Goal: Task Accomplishment & Management: Manage account settings

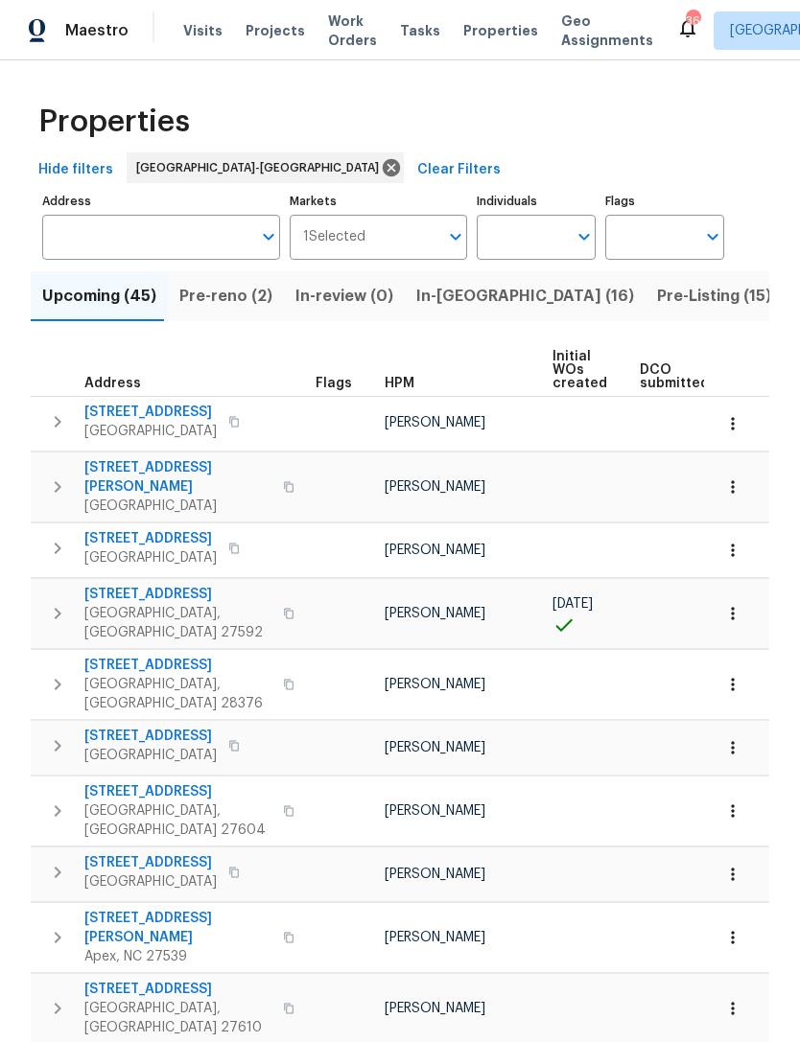
click at [516, 234] on input "Individuals" at bounding box center [522, 237] width 90 height 45
type input "Preston"
click at [529, 292] on input "checkbox" at bounding box center [512, 298] width 40 height 40
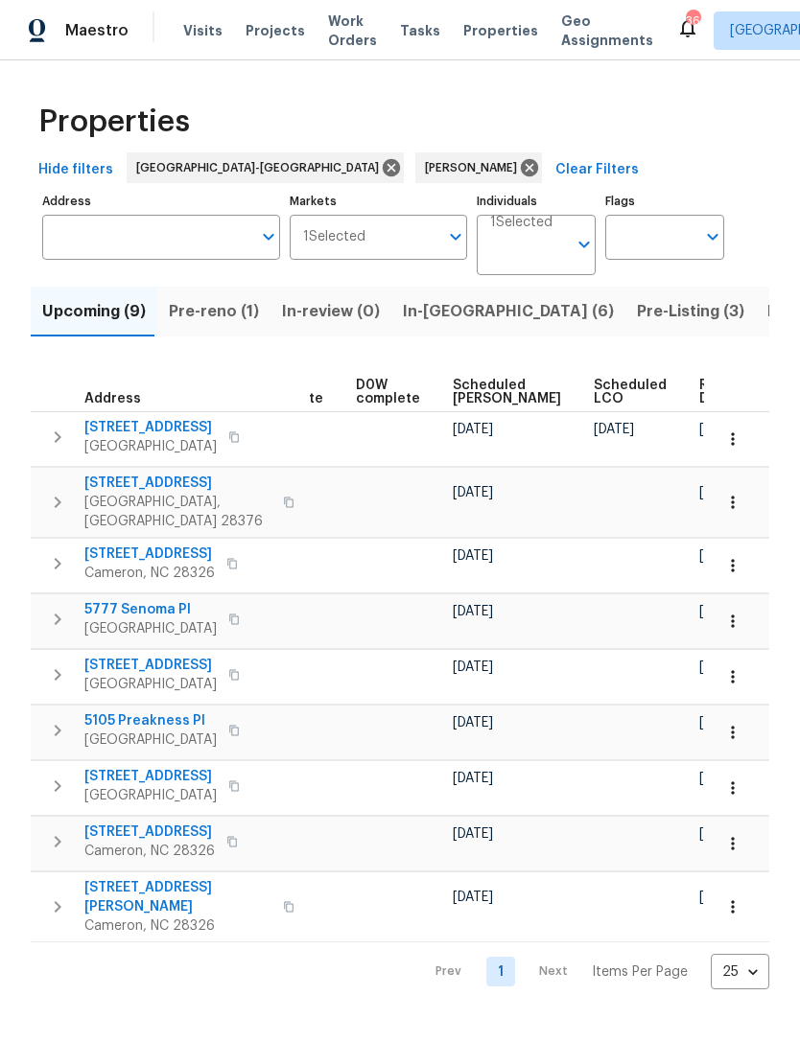
scroll to position [0, 481]
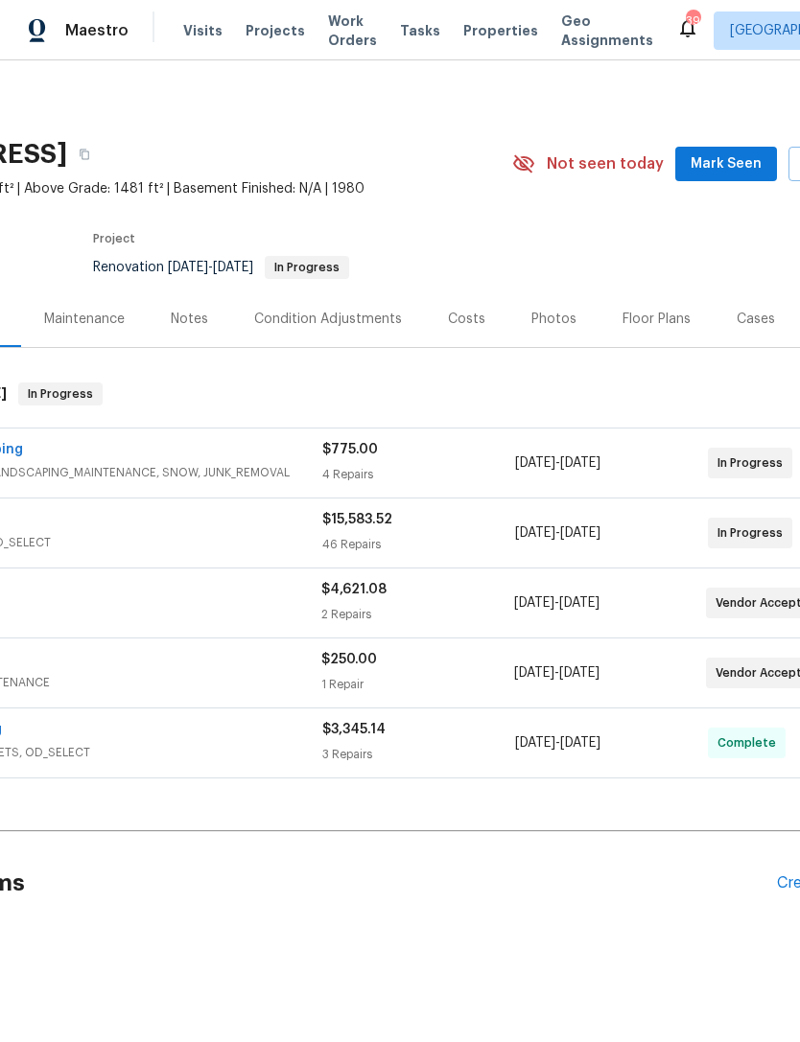
scroll to position [0, 215]
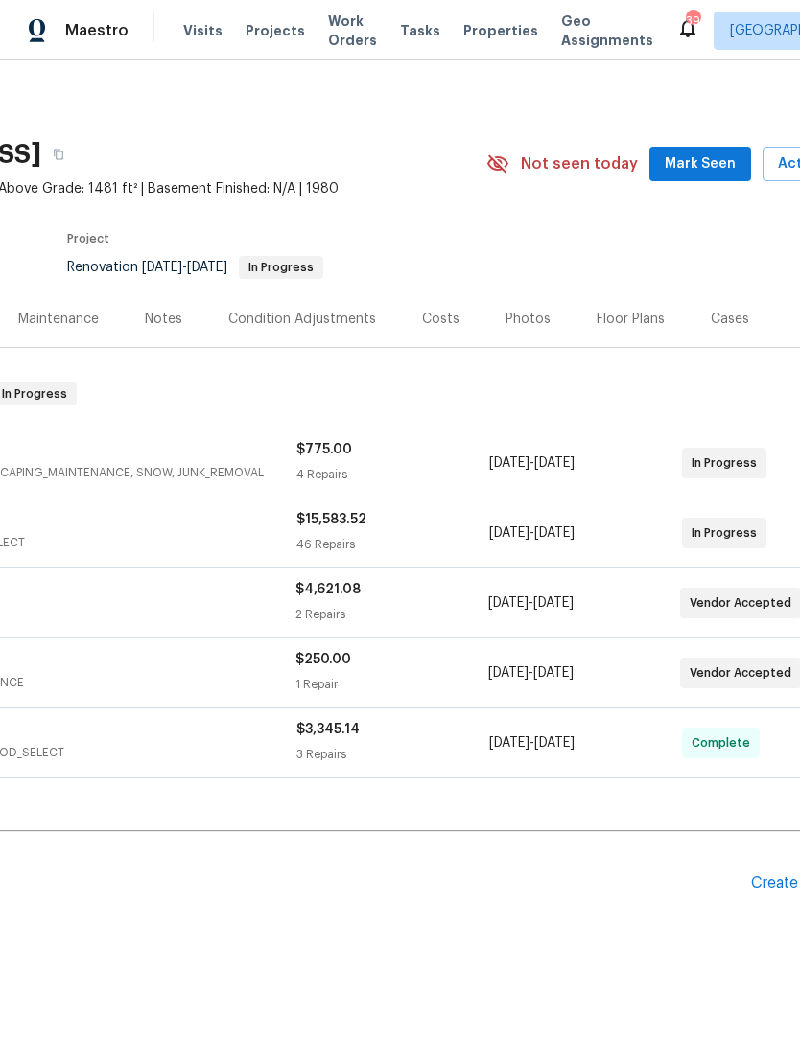
click at [674, 176] on button "Mark Seen" at bounding box center [700, 164] width 102 height 35
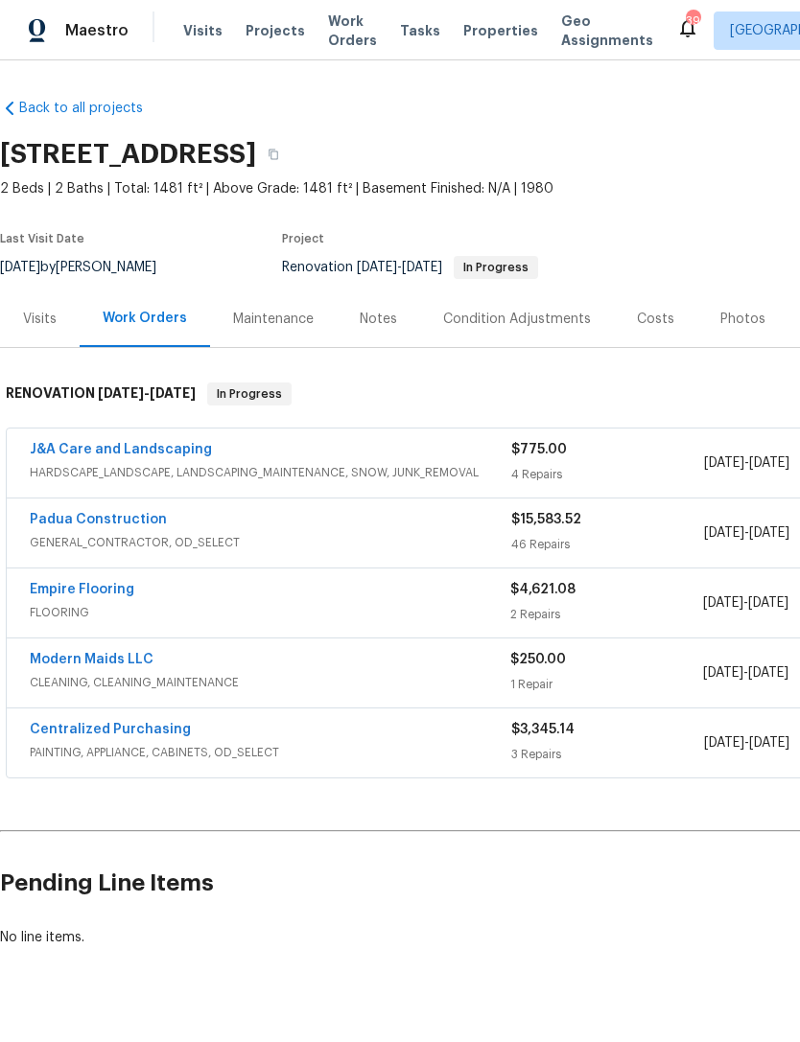
scroll to position [0, 0]
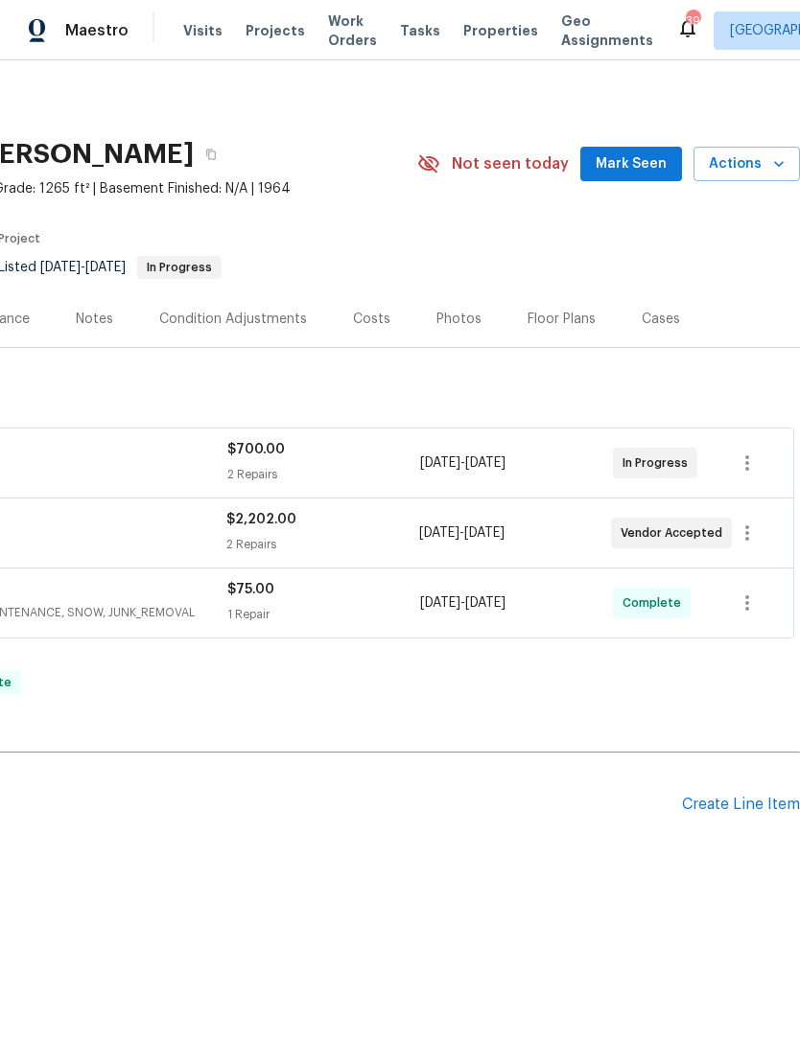
scroll to position [0, 284]
click at [641, 157] on span "Mark Seen" at bounding box center [630, 164] width 71 height 24
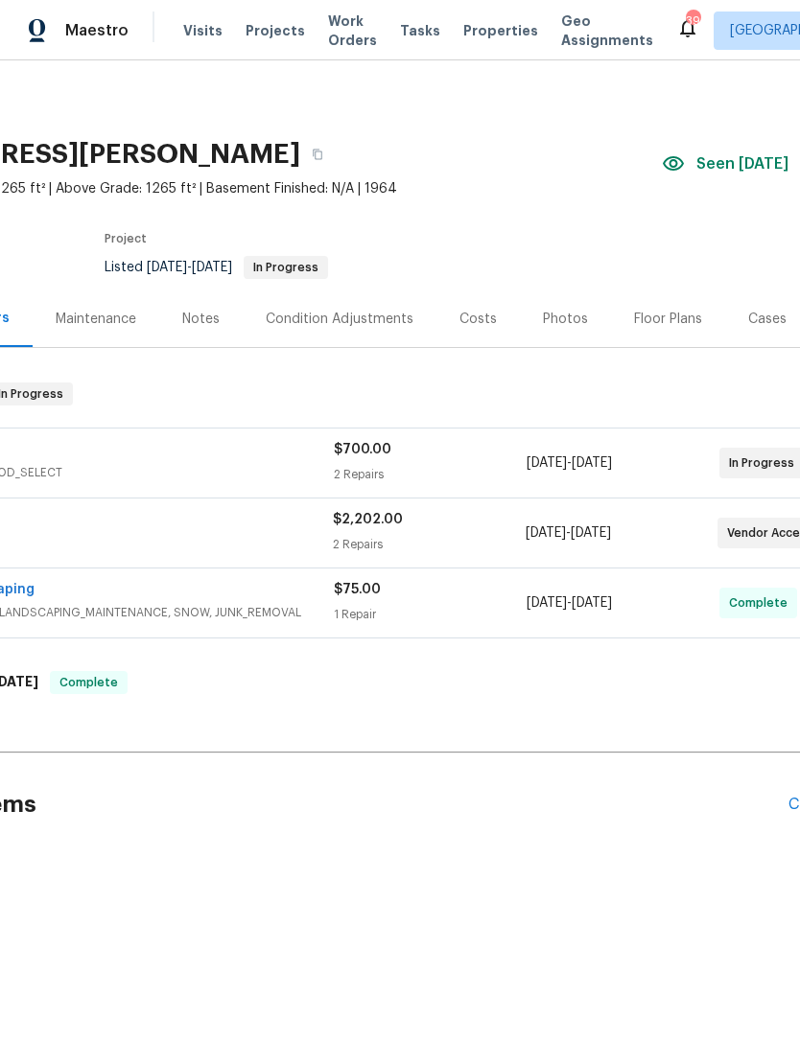
scroll to position [0, 190]
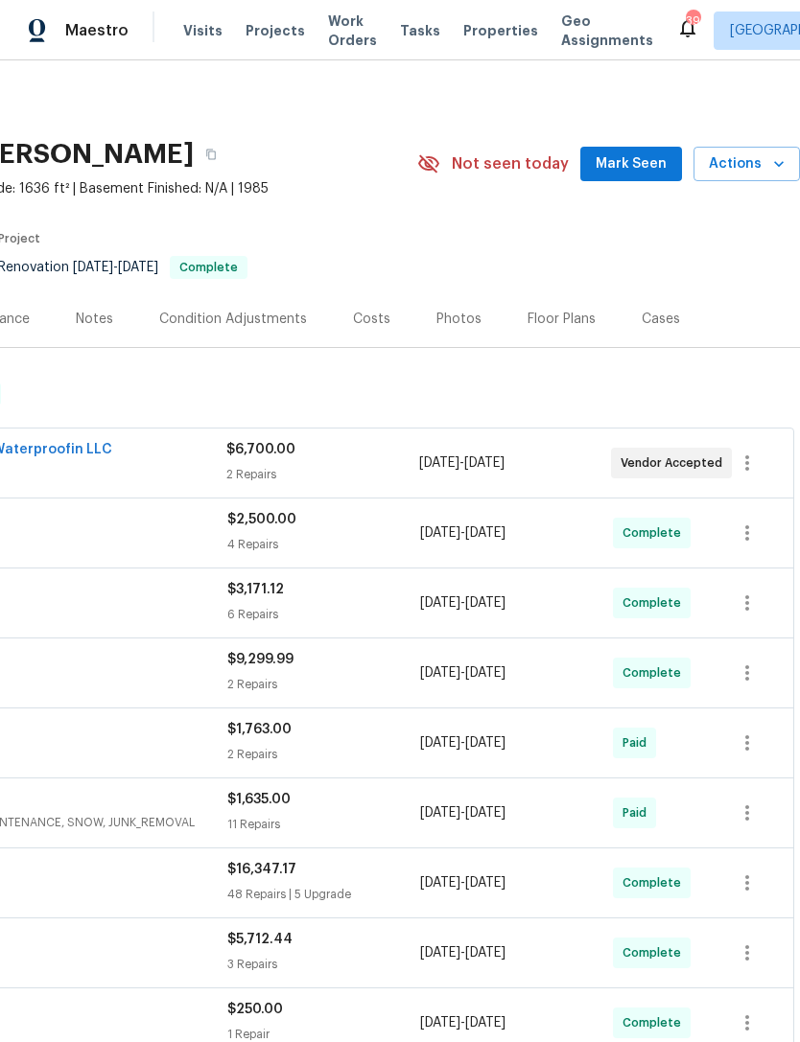
scroll to position [0, 284]
click at [641, 159] on span "Mark Seen" at bounding box center [630, 164] width 71 height 24
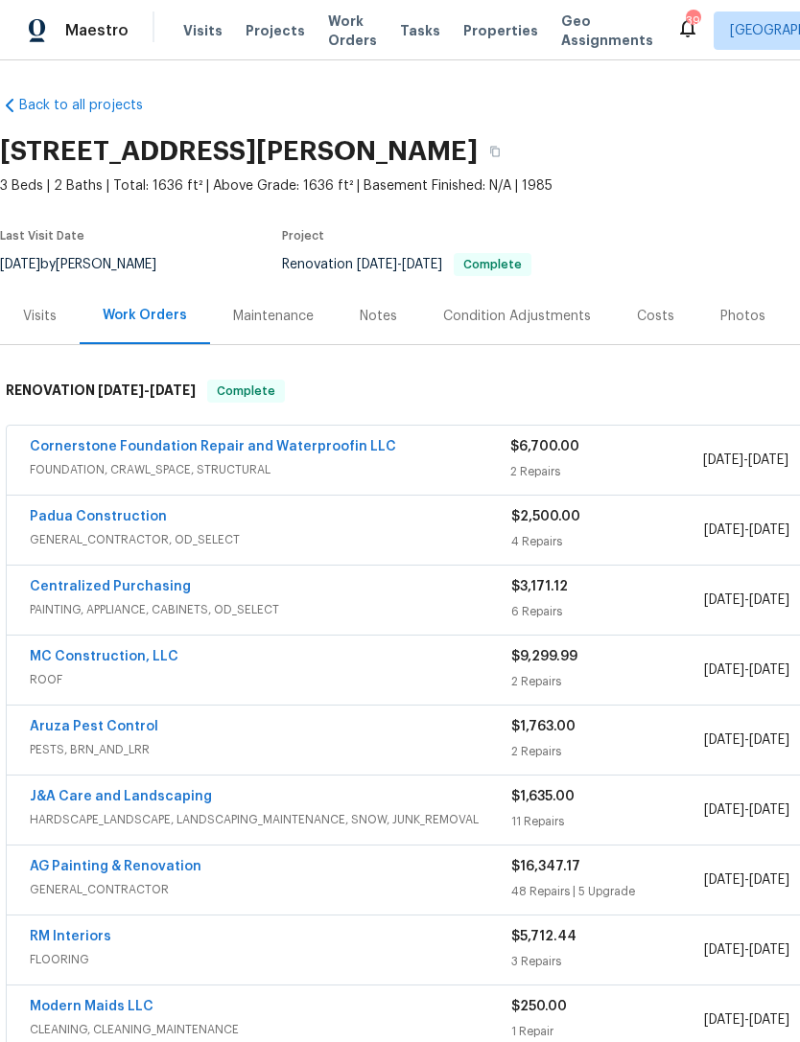
scroll to position [3, 0]
click at [353, 441] on link "Cornerstone Foundation Repair and Waterproofin LLC" at bounding box center [213, 446] width 366 height 13
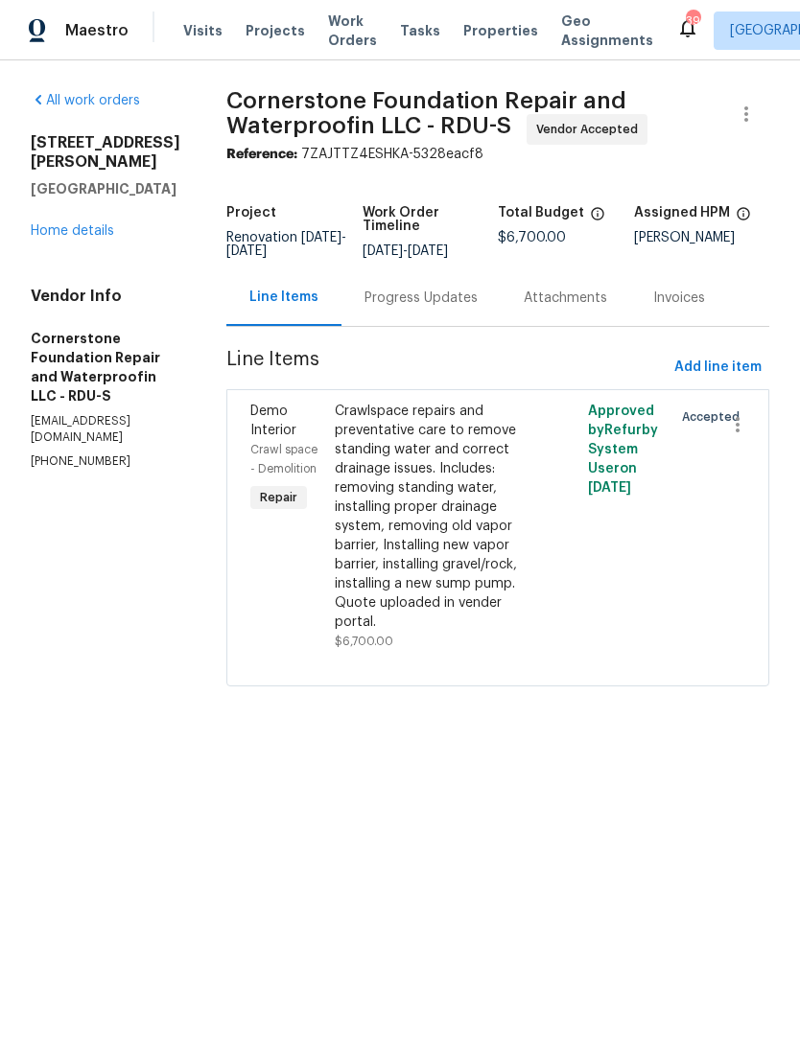
click at [374, 292] on div "Progress Updates" at bounding box center [420, 298] width 113 height 19
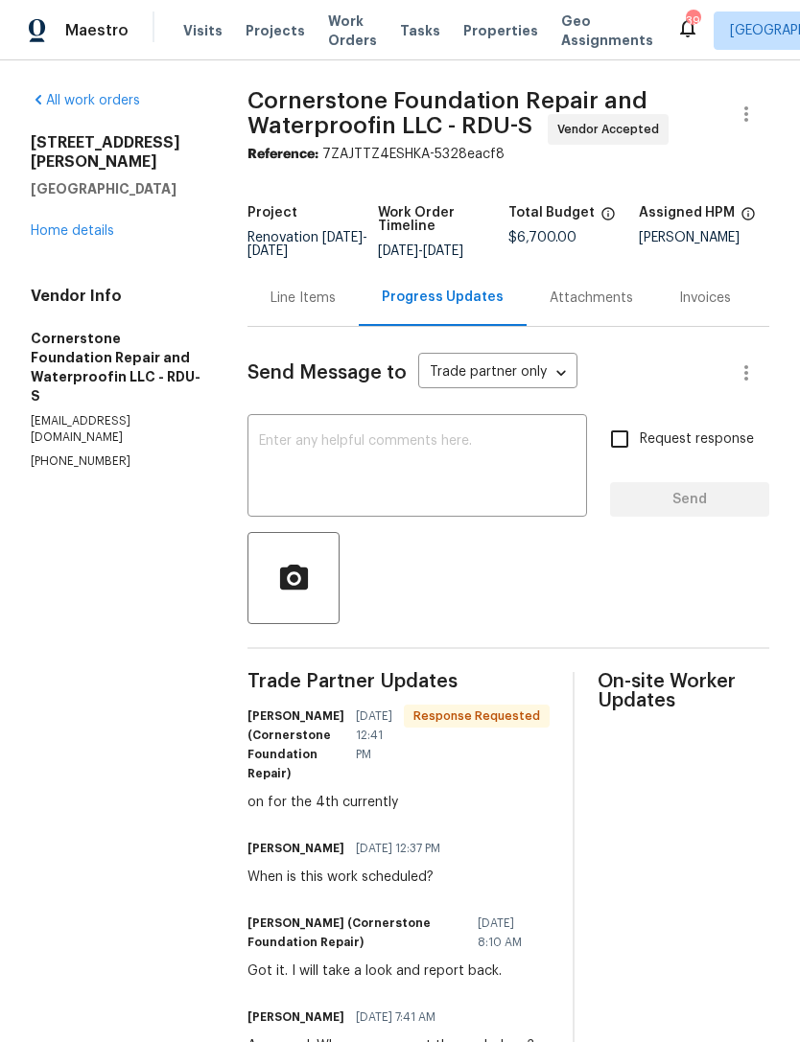
click at [387, 454] on textarea at bounding box center [417, 467] width 316 height 67
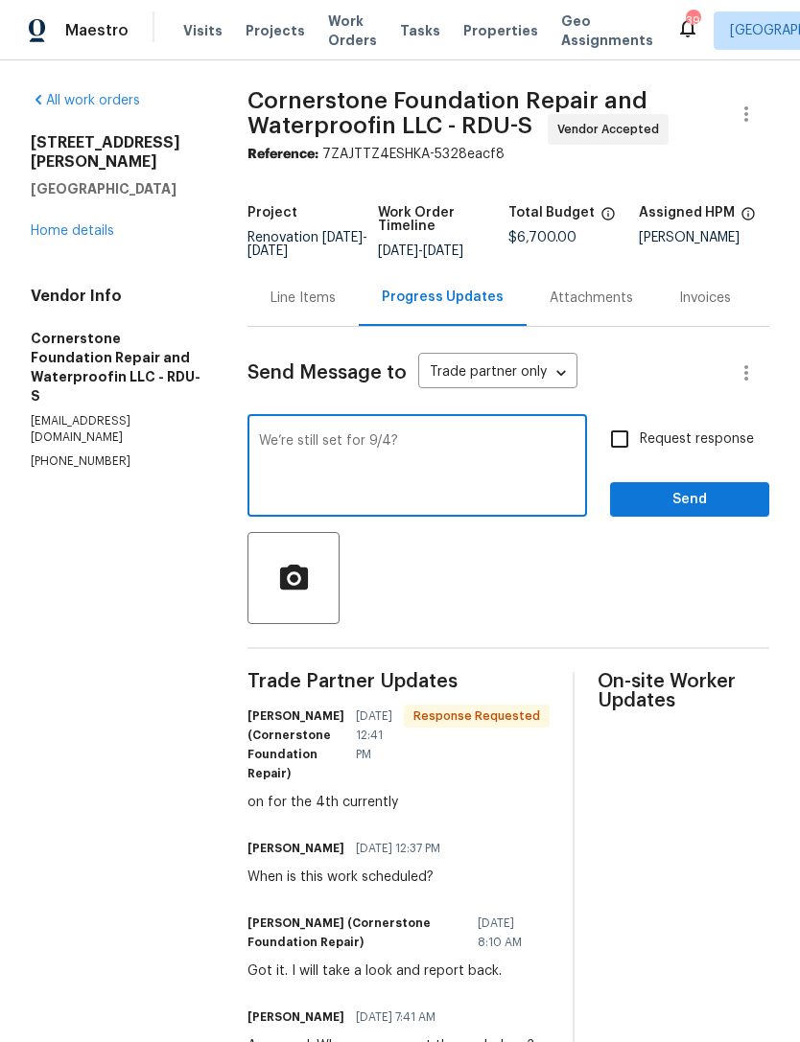
type textarea "We’re still set for 9/4?"
click at [618, 434] on input "Request response" at bounding box center [619, 439] width 40 height 40
checkbox input "true"
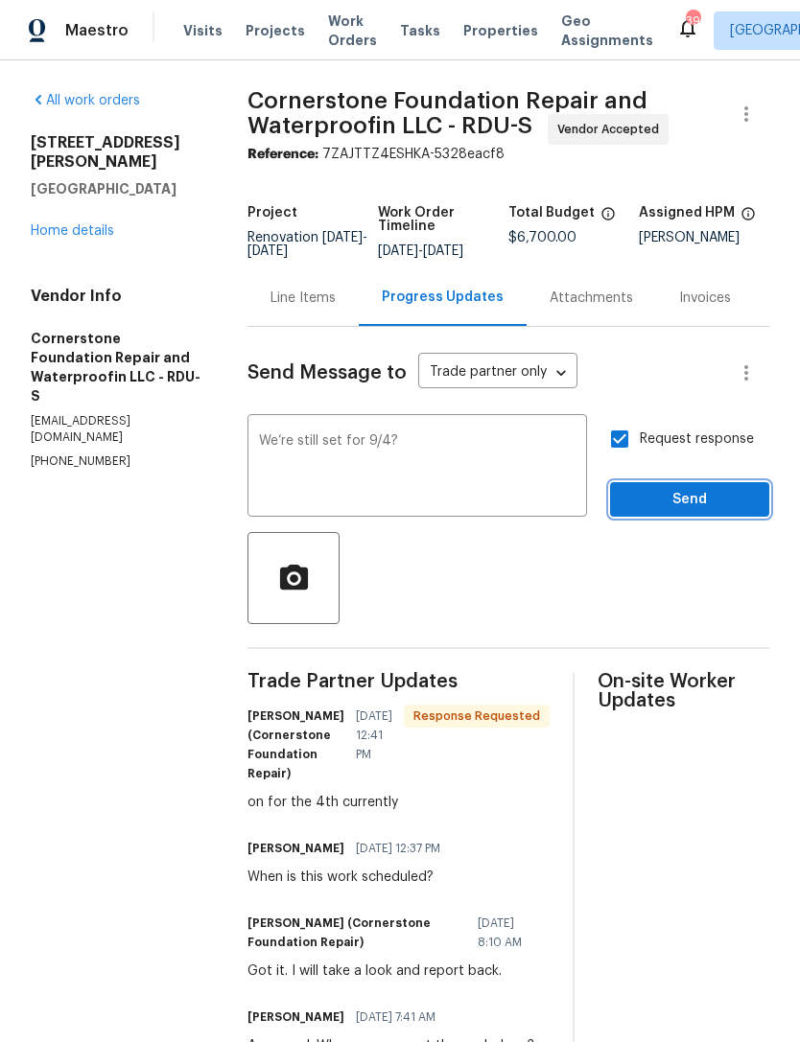
click at [697, 502] on span "Send" at bounding box center [689, 500] width 128 height 24
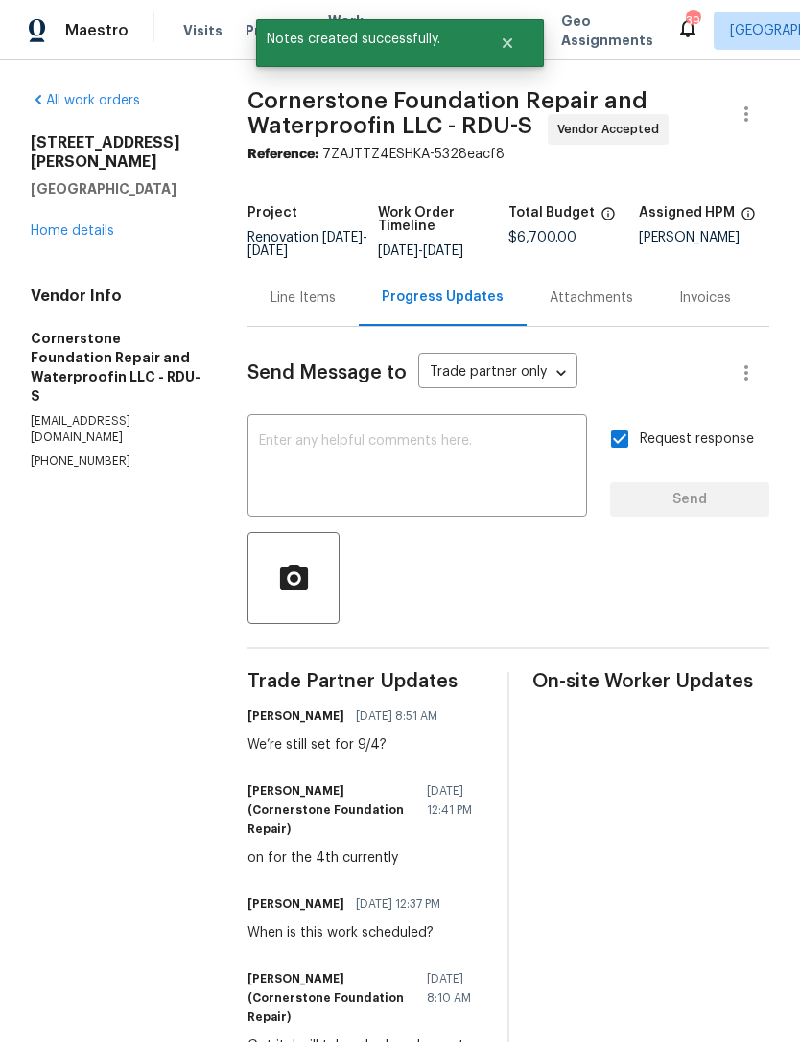
click at [65, 224] on link "Home details" at bounding box center [72, 230] width 83 height 13
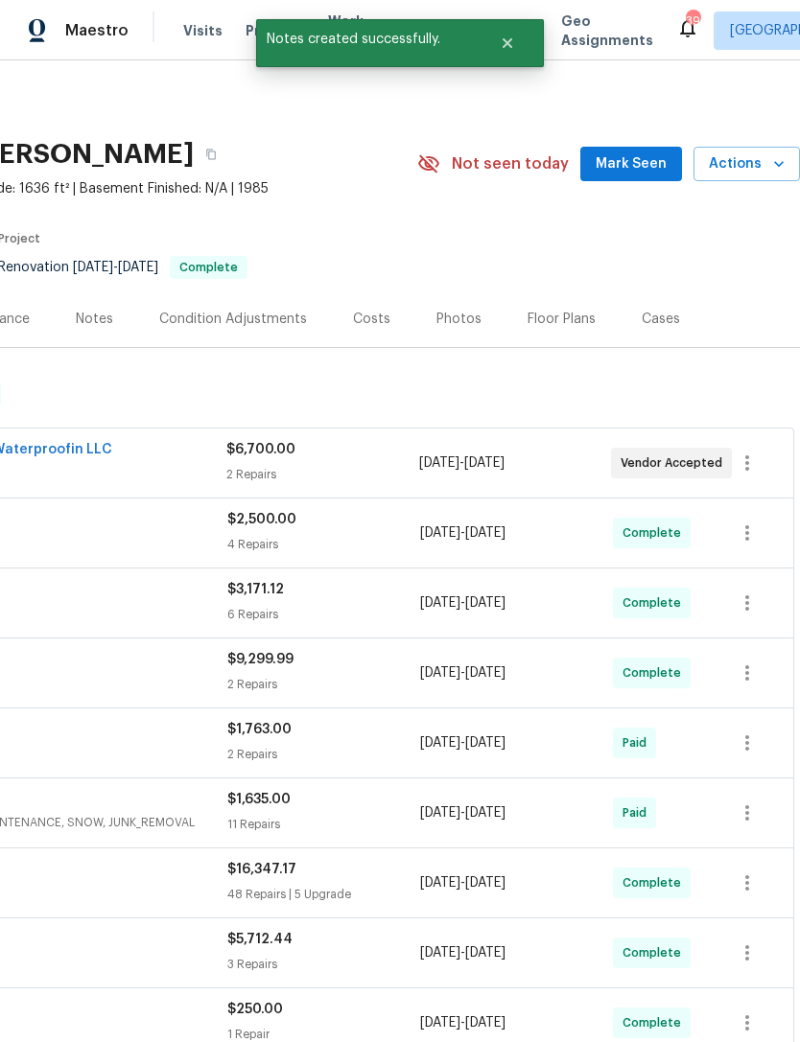
scroll to position [0, 284]
click at [648, 171] on span "Mark Seen" at bounding box center [630, 164] width 71 height 24
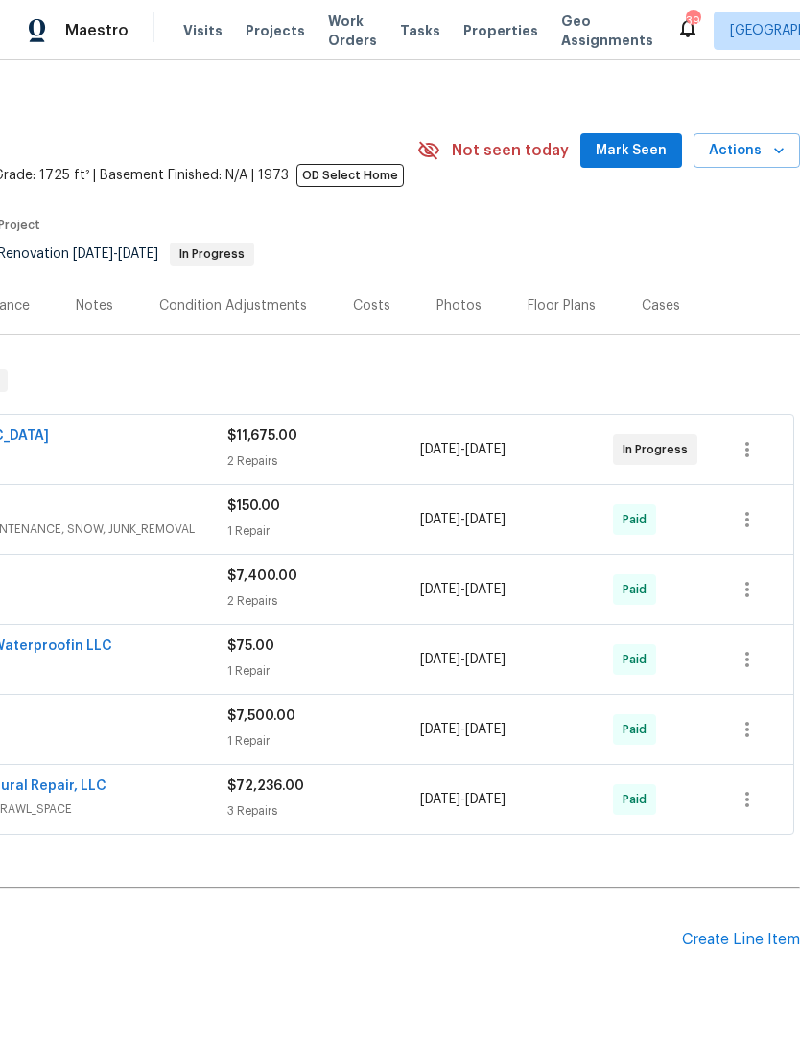
scroll to position [13, 284]
click at [621, 156] on span "Mark Seen" at bounding box center [630, 151] width 71 height 24
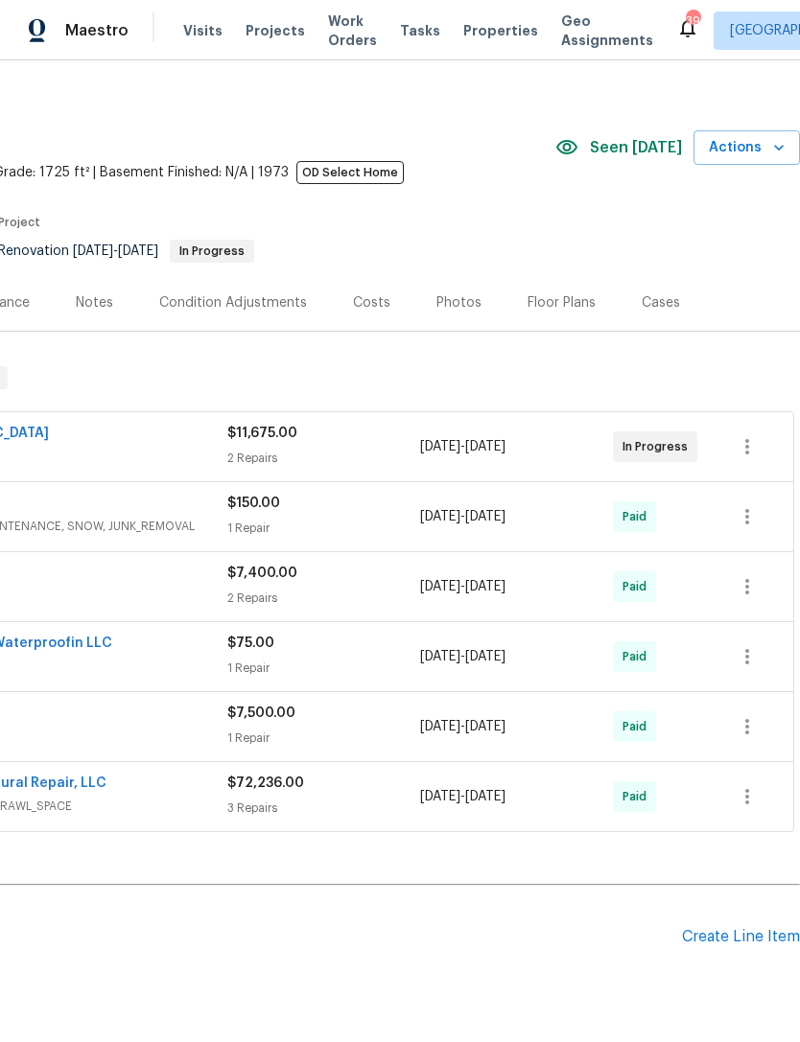
scroll to position [16, 284]
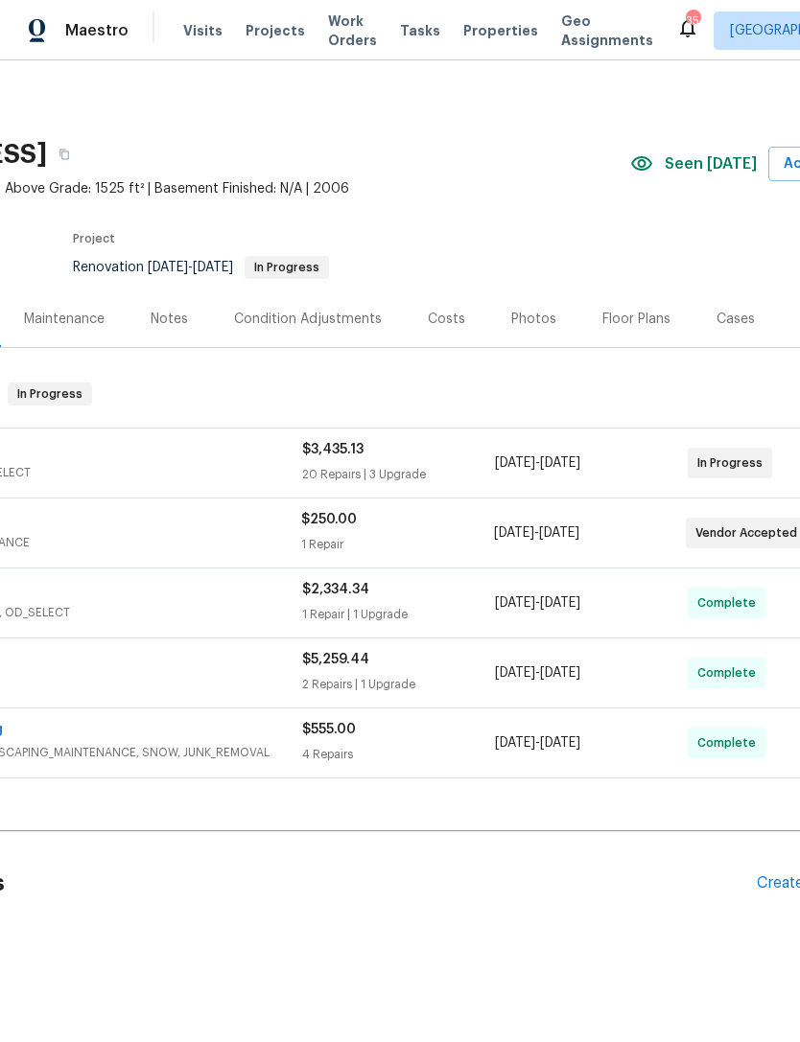
scroll to position [0, 232]
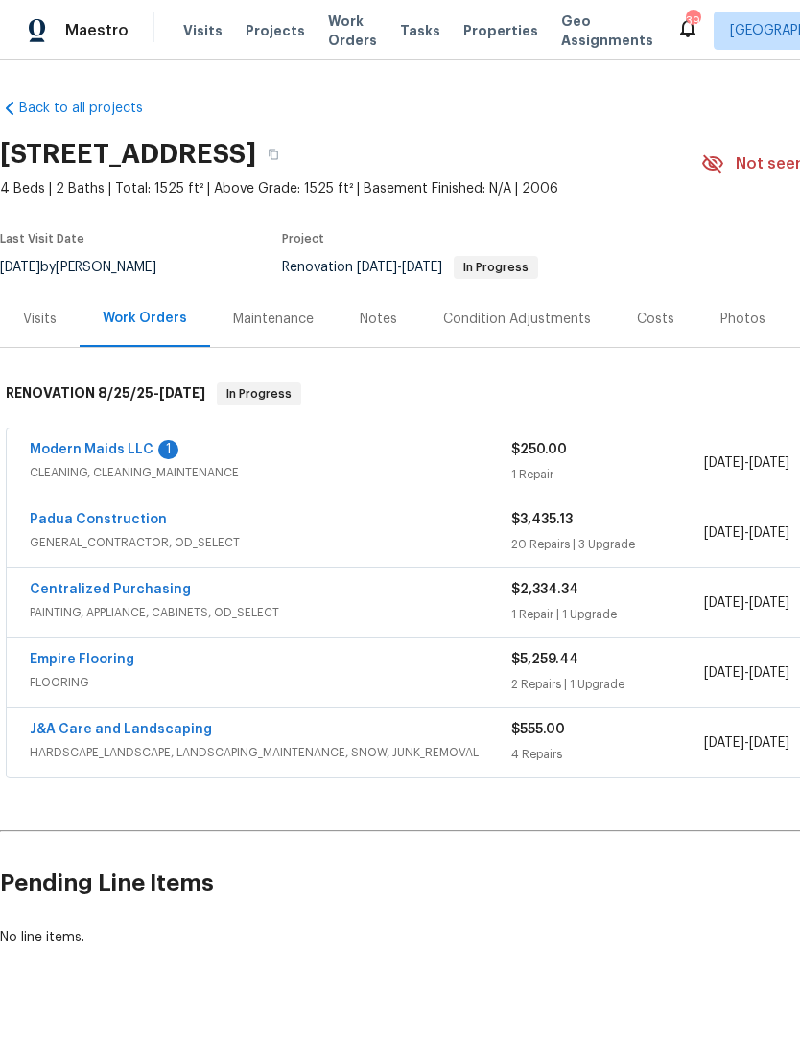
click at [118, 452] on link "Modern Maids LLC" at bounding box center [92, 449] width 124 height 13
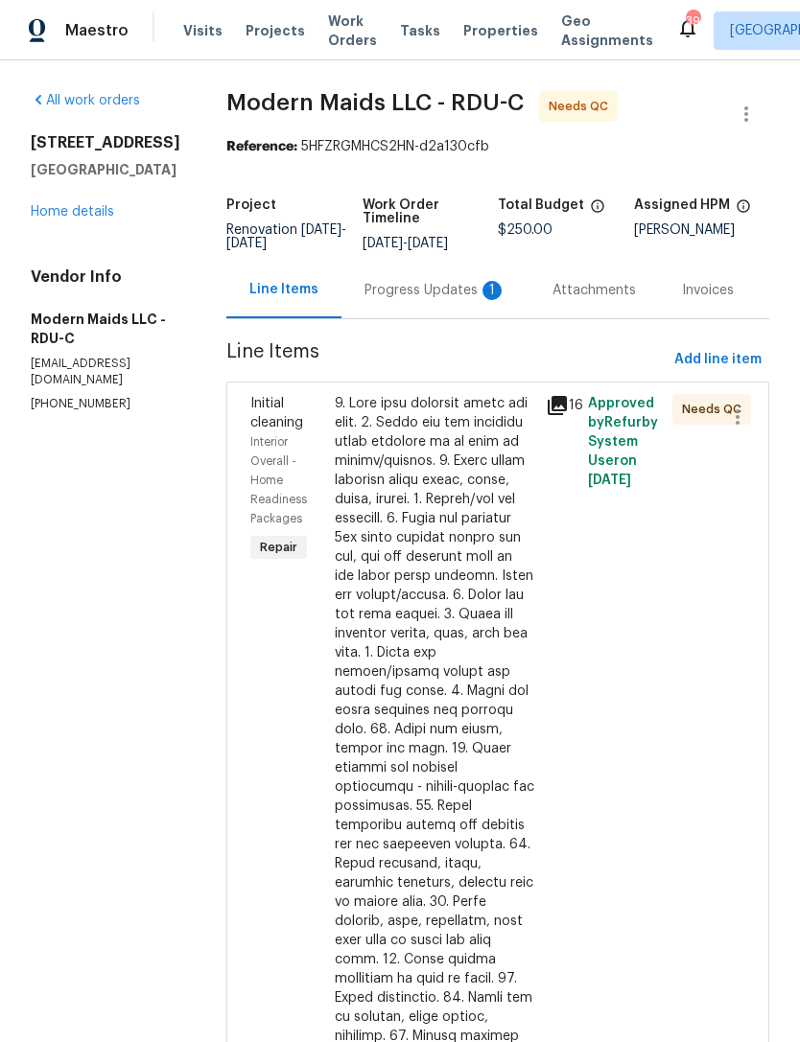
click at [453, 298] on div "Progress Updates 1" at bounding box center [435, 290] width 142 height 19
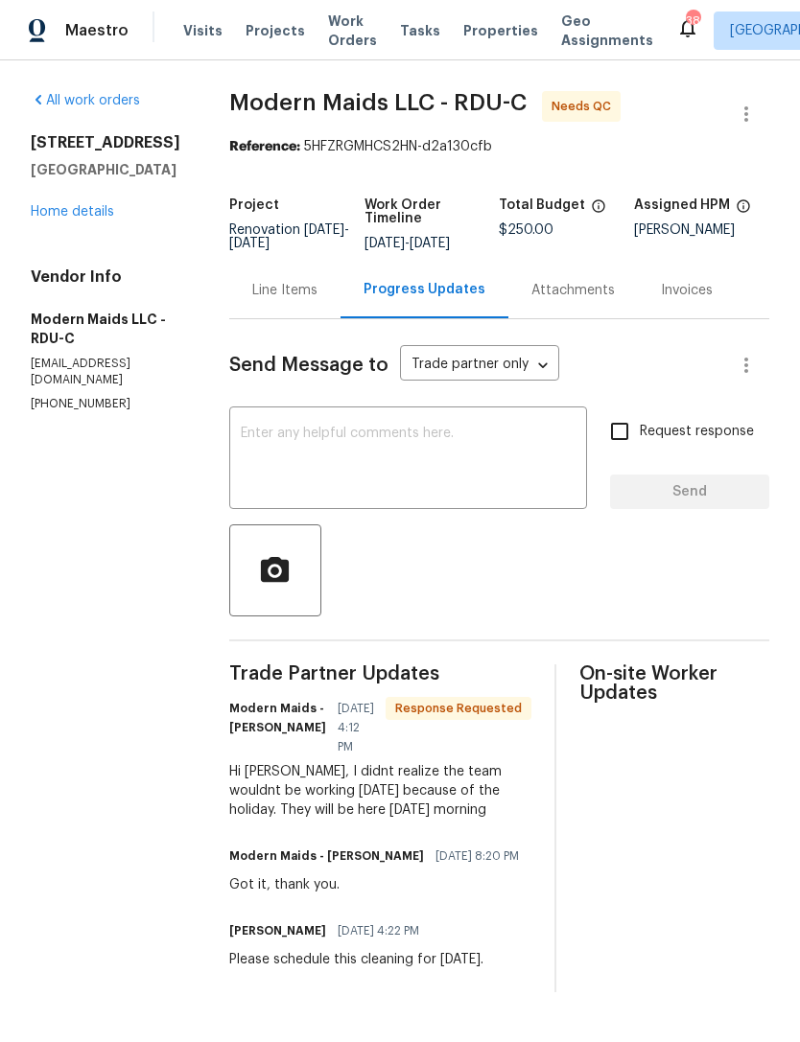
click at [306, 296] on div "Line Items" at bounding box center [284, 290] width 65 height 19
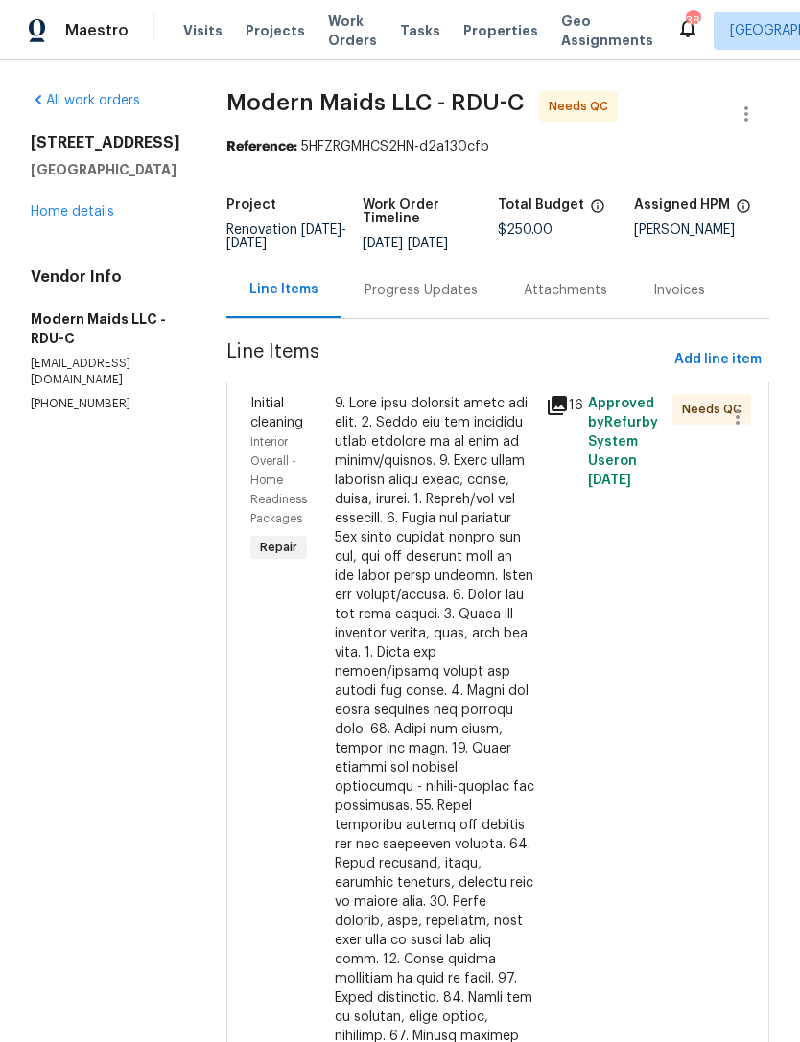
click at [514, 589] on div at bounding box center [434, 854] width 199 height 921
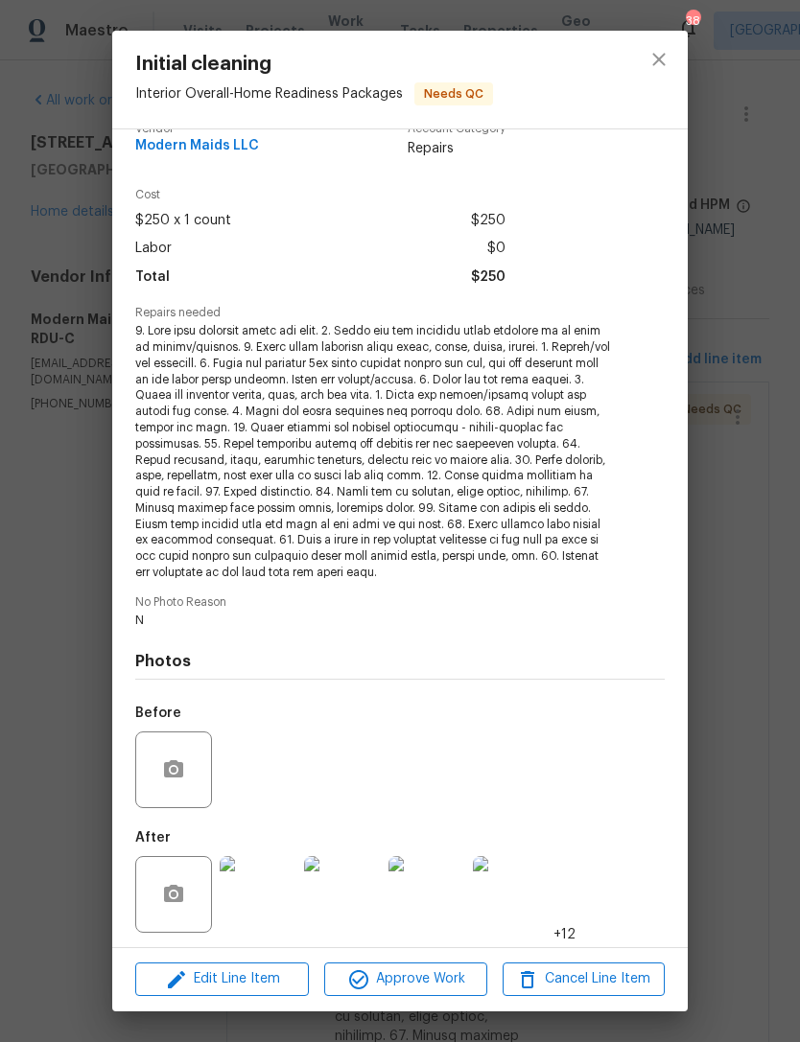
scroll to position [29, 0]
click at [256, 892] on img at bounding box center [258, 895] width 77 height 77
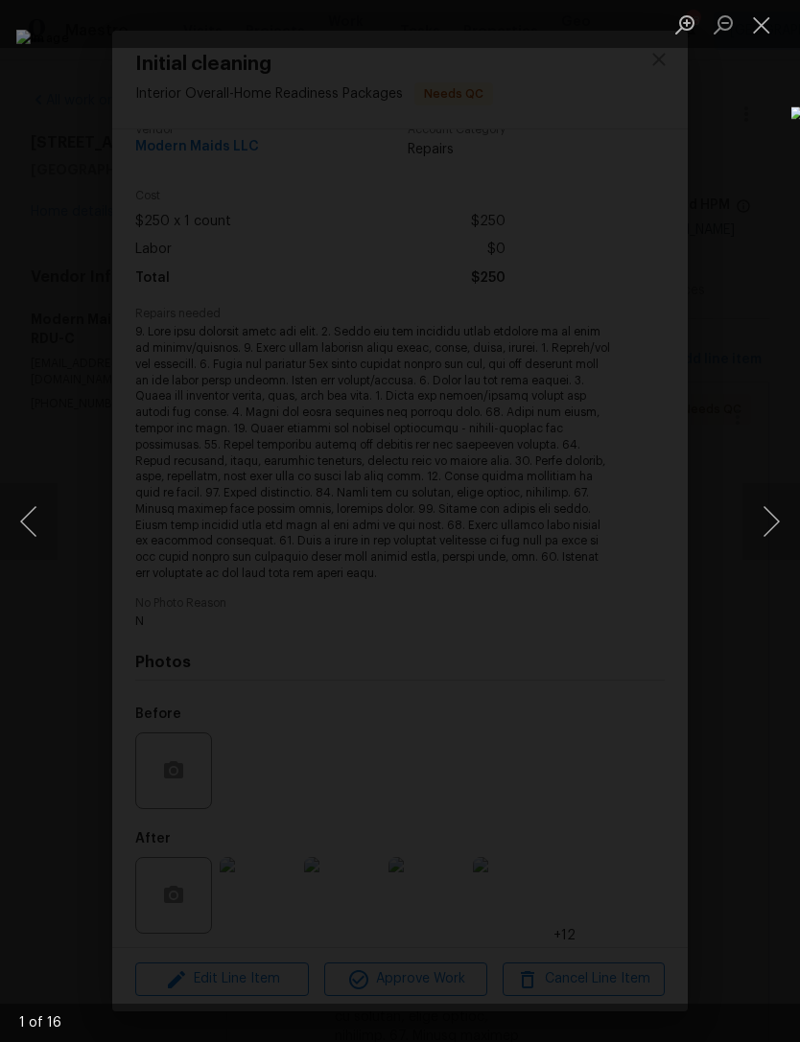
click at [772, 519] on button "Next image" at bounding box center [771, 521] width 58 height 77
click at [785, 513] on button "Next image" at bounding box center [771, 521] width 58 height 77
click at [782, 520] on button "Next image" at bounding box center [771, 521] width 58 height 77
click at [789, 509] on button "Next image" at bounding box center [771, 521] width 58 height 77
click at [771, 502] on button "Next image" at bounding box center [771, 521] width 58 height 77
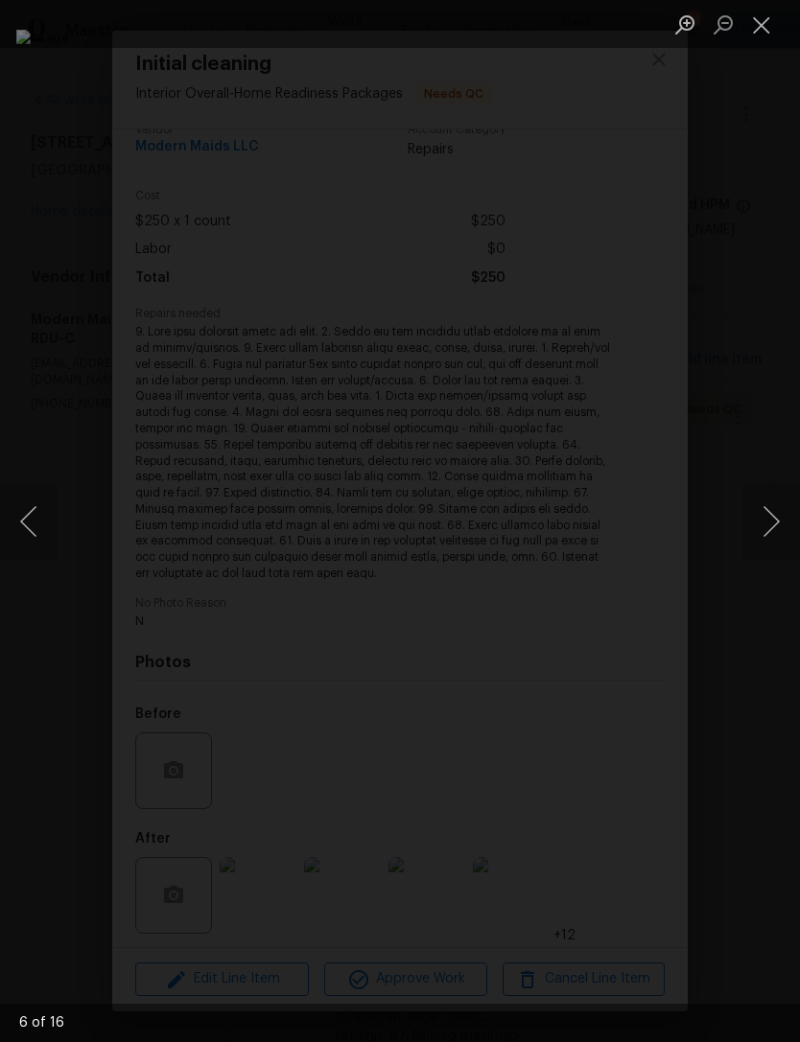
click at [781, 504] on button "Next image" at bounding box center [771, 521] width 58 height 77
click at [770, 522] on button "Next image" at bounding box center [771, 521] width 58 height 77
click at [781, 524] on button "Next image" at bounding box center [771, 521] width 58 height 77
click at [775, 527] on button "Next image" at bounding box center [771, 521] width 58 height 77
click at [781, 520] on button "Next image" at bounding box center [771, 521] width 58 height 77
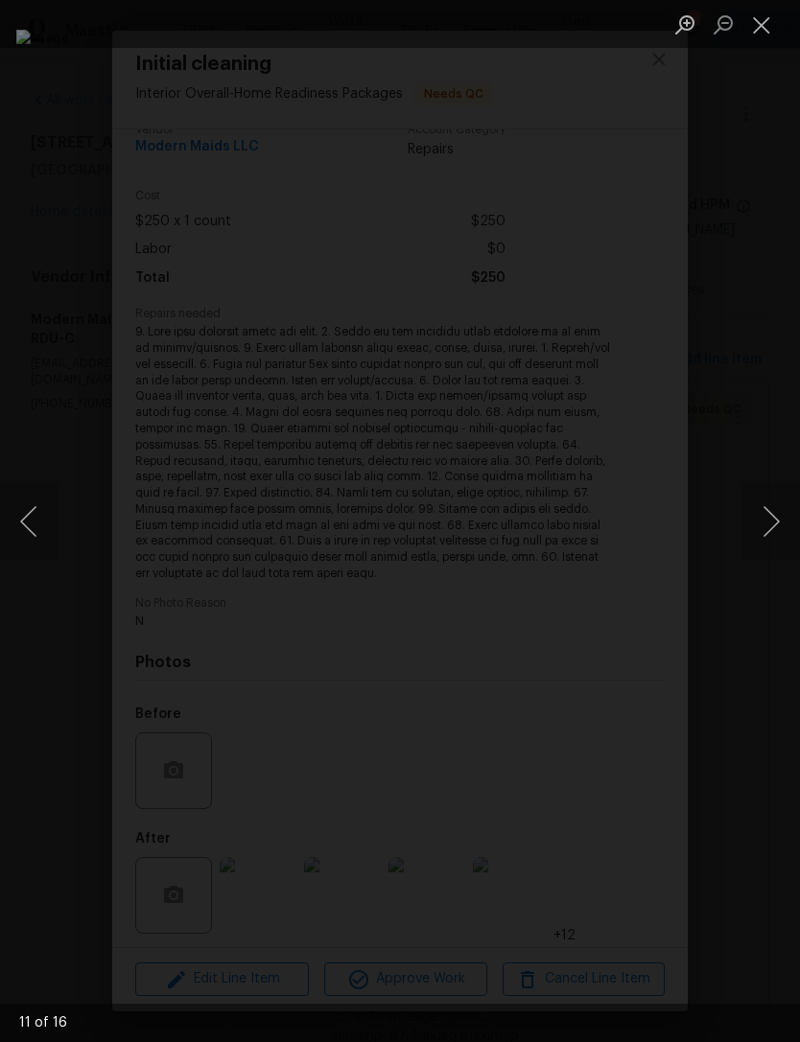
click at [780, 521] on button "Next image" at bounding box center [771, 521] width 58 height 77
click at [777, 519] on button "Next image" at bounding box center [771, 521] width 58 height 77
click at [779, 522] on button "Next image" at bounding box center [771, 521] width 58 height 77
click at [779, 531] on button "Next image" at bounding box center [771, 521] width 58 height 77
click at [779, 527] on button "Next image" at bounding box center [771, 521] width 58 height 77
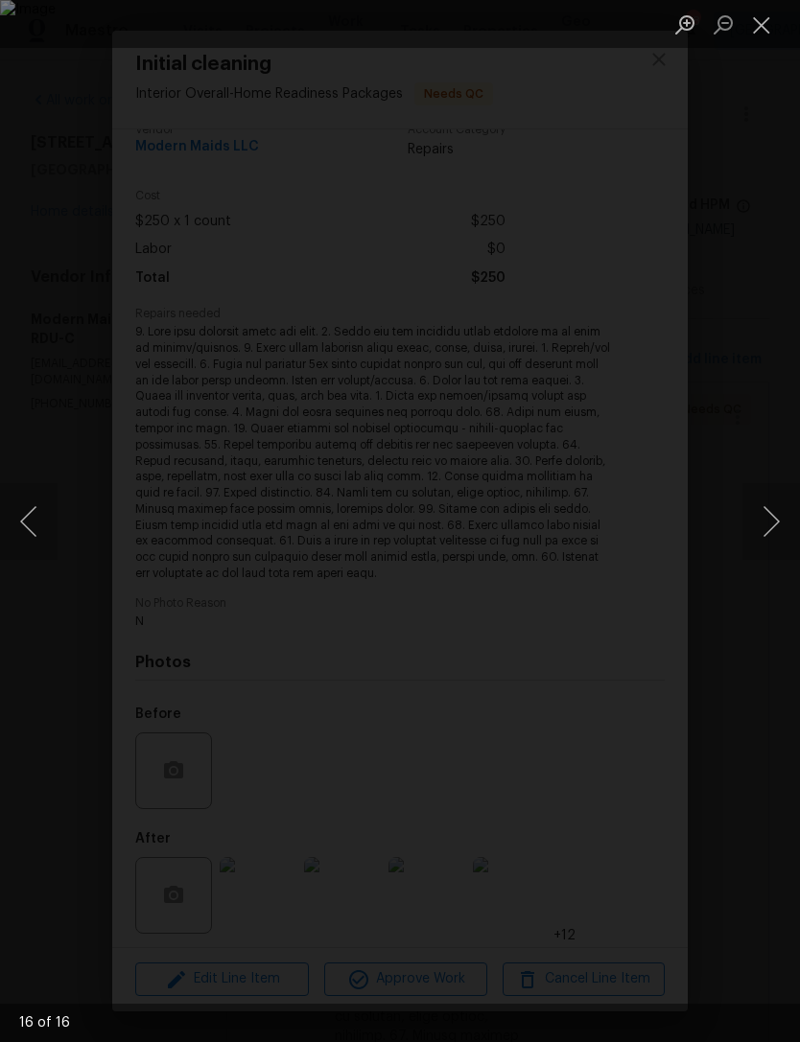
click at [777, 528] on button "Next image" at bounding box center [771, 521] width 58 height 77
click at [776, 528] on button "Next image" at bounding box center [771, 521] width 58 height 77
click at [762, 17] on button "Close lightbox" at bounding box center [761, 25] width 38 height 34
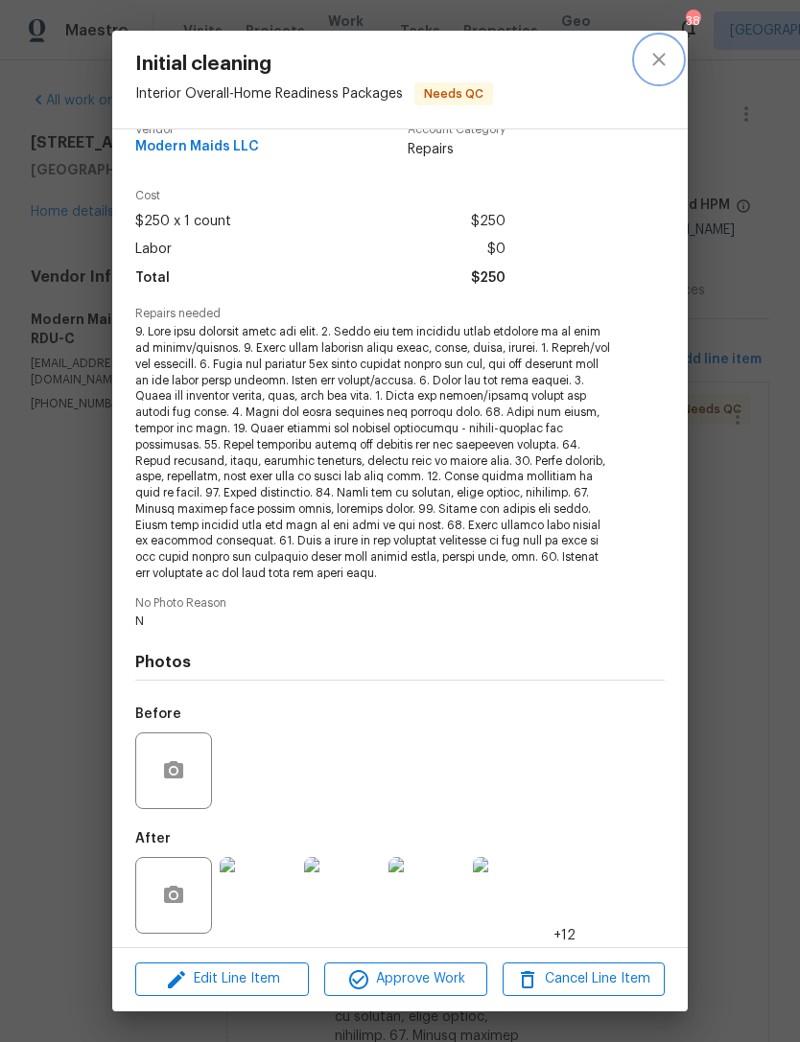
click at [661, 49] on icon "close" at bounding box center [658, 59] width 23 height 23
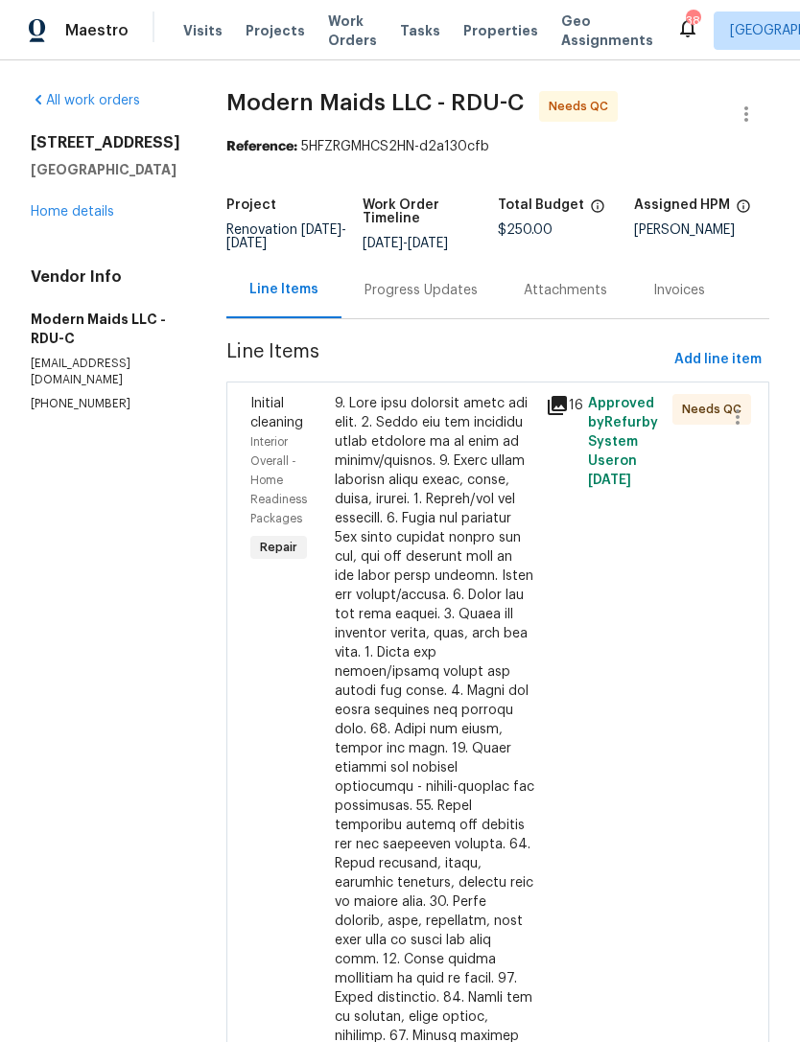
click at [82, 206] on link "Home details" at bounding box center [72, 211] width 83 height 13
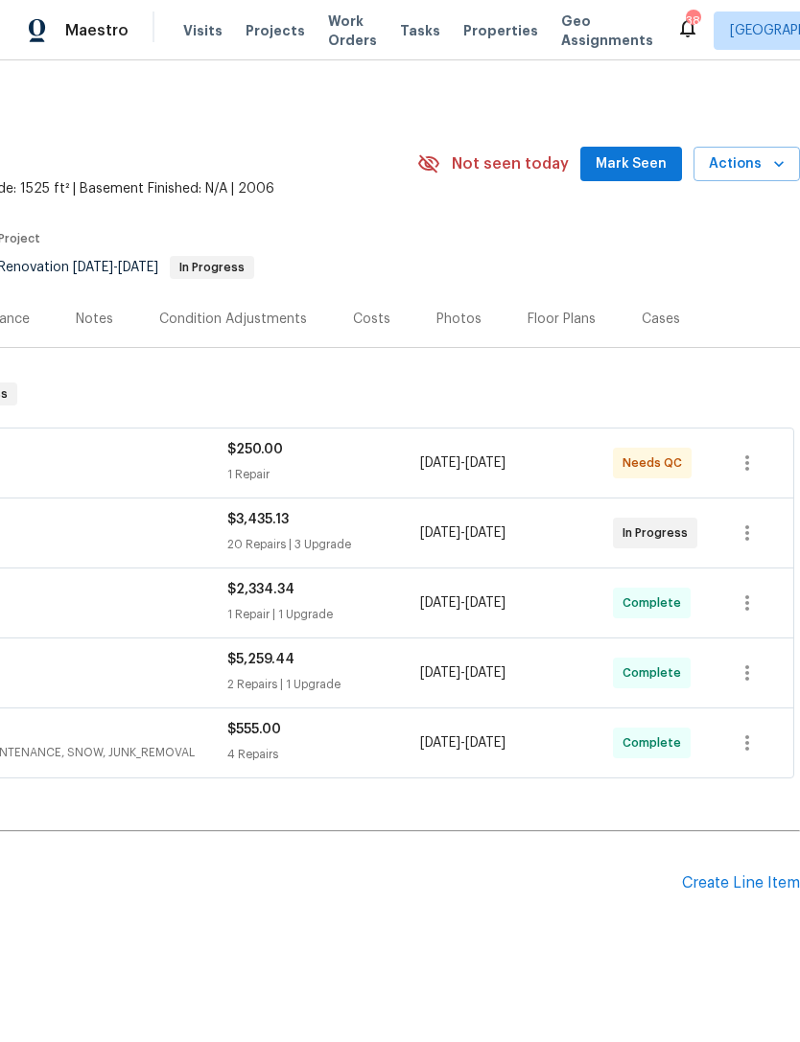
scroll to position [0, 284]
click at [633, 162] on span "Mark Seen" at bounding box center [630, 164] width 71 height 24
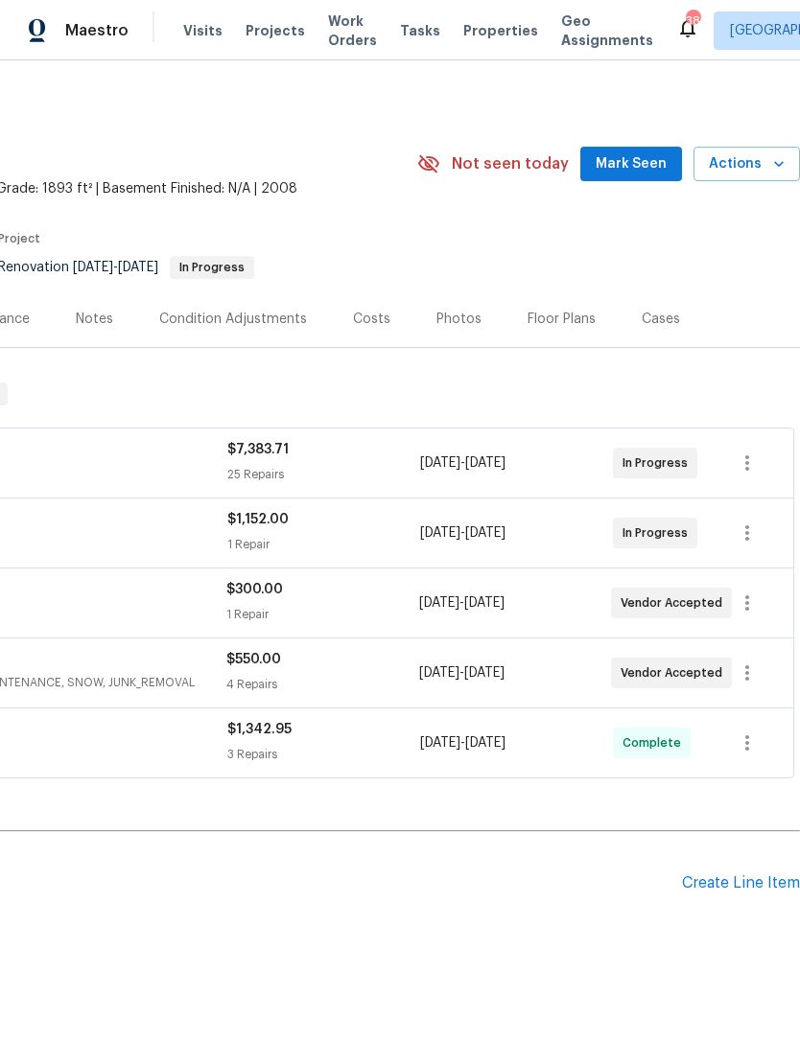
scroll to position [0, 284]
click at [635, 162] on span "Mark Seen" at bounding box center [630, 164] width 71 height 24
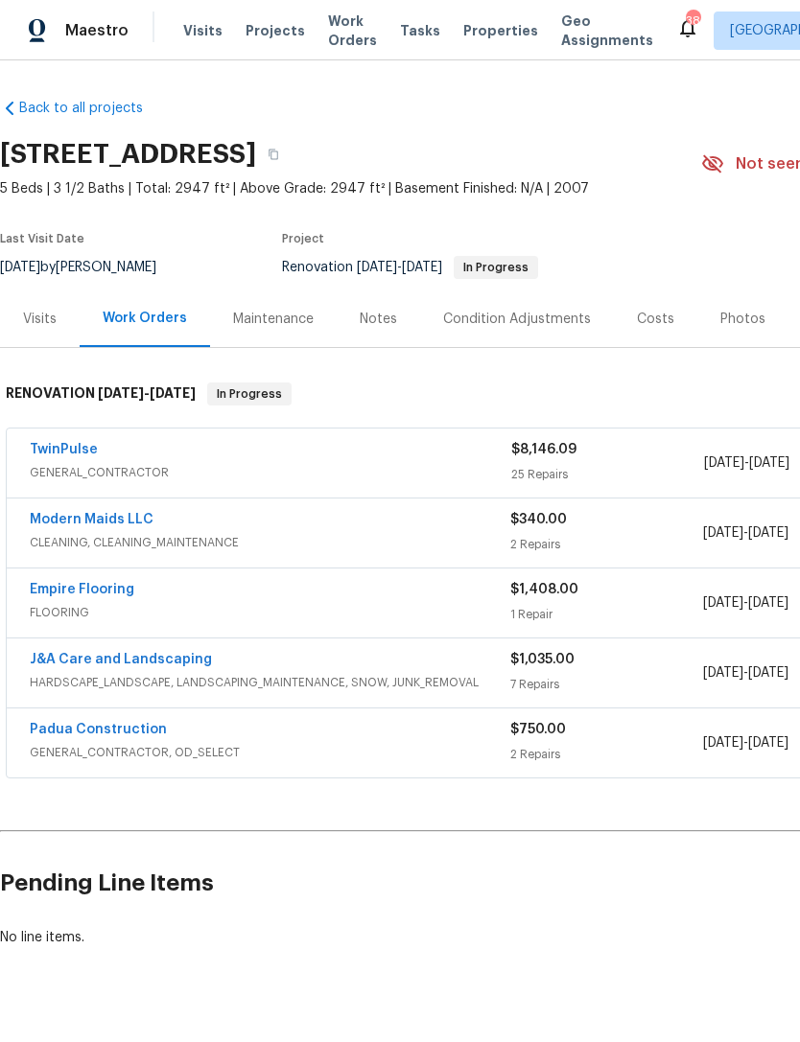
click at [51, 451] on link "TwinPulse" at bounding box center [64, 449] width 68 height 13
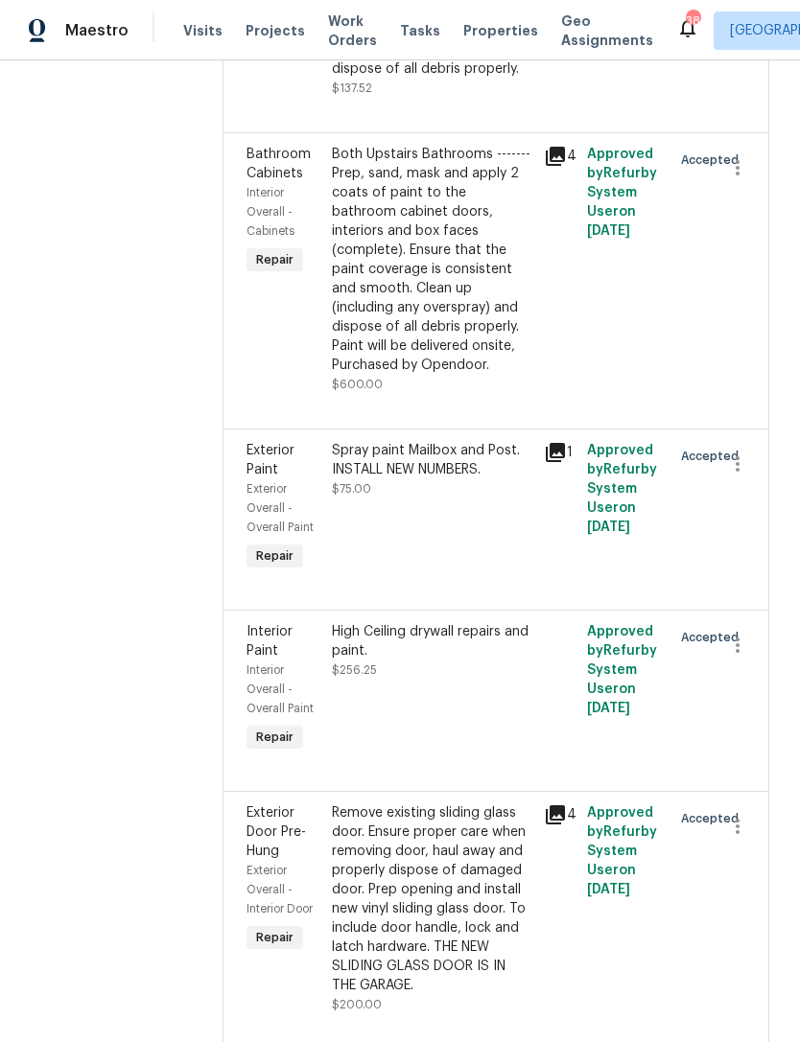
scroll to position [1192, 0]
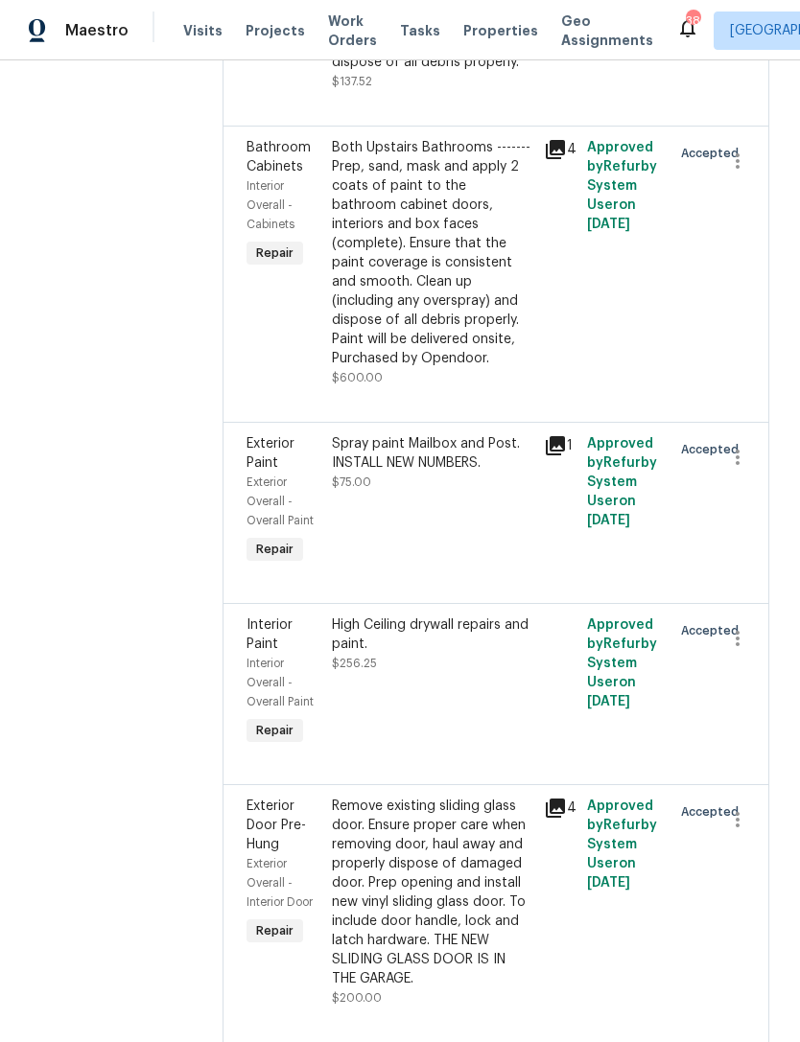
click at [420, 702] on div "High Ceiling drywall repairs and paint. $256.25" at bounding box center [432, 683] width 213 height 146
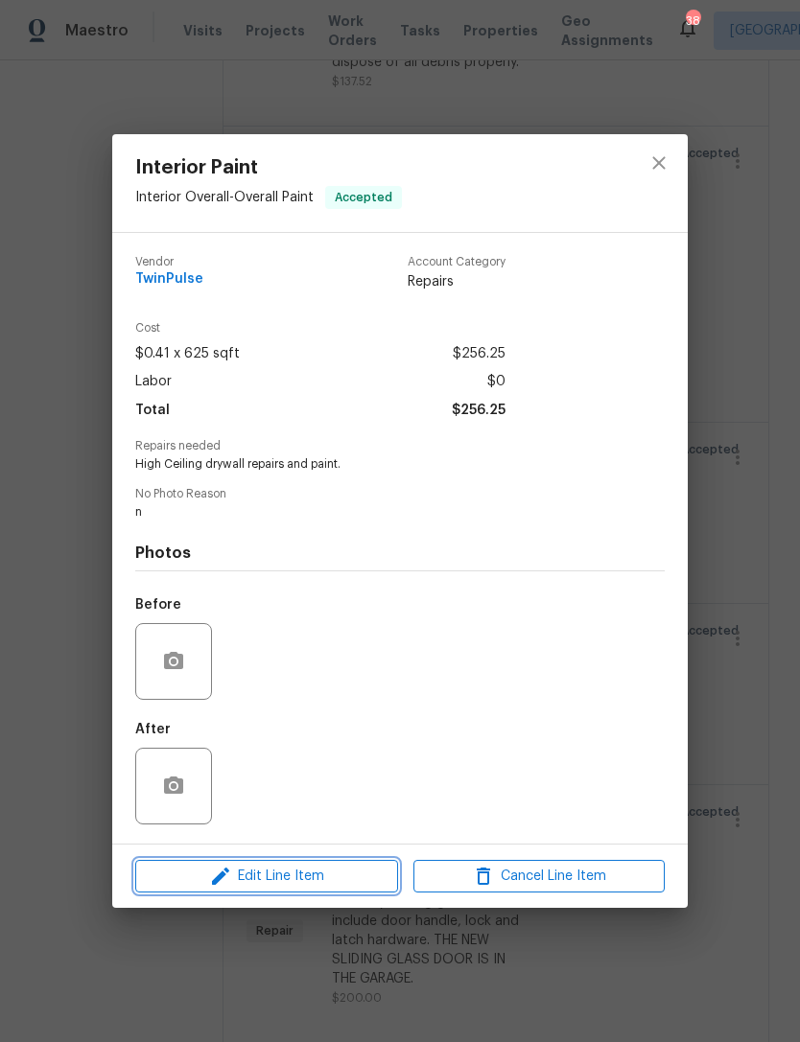
click at [309, 865] on button "Edit Line Item" at bounding box center [266, 877] width 263 height 34
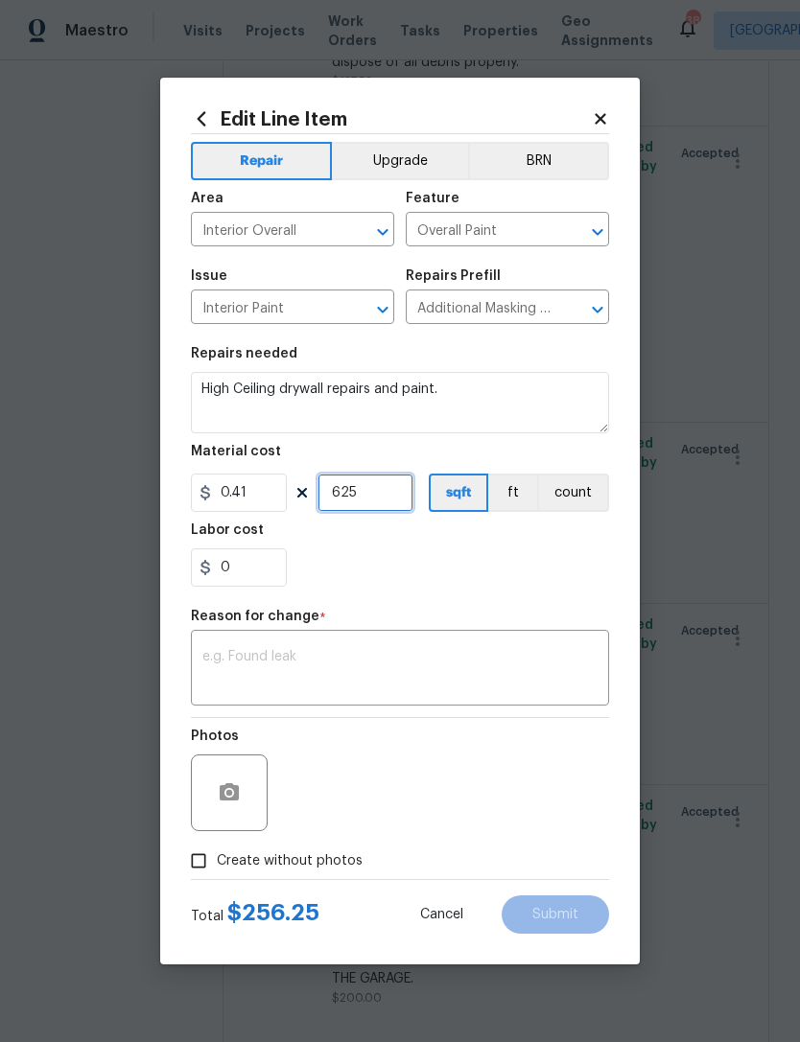
click at [386, 499] on input "625" at bounding box center [365, 493] width 96 height 38
click at [456, 590] on section "Repairs needed High Ceiling drywall repairs and paint. Material cost 0.41 750 s…" at bounding box center [400, 467] width 418 height 263
click at [378, 496] on input "750" at bounding box center [365, 493] width 96 height 38
click at [455, 572] on div "0" at bounding box center [400, 567] width 418 height 38
click at [368, 495] on input "800" at bounding box center [365, 493] width 96 height 38
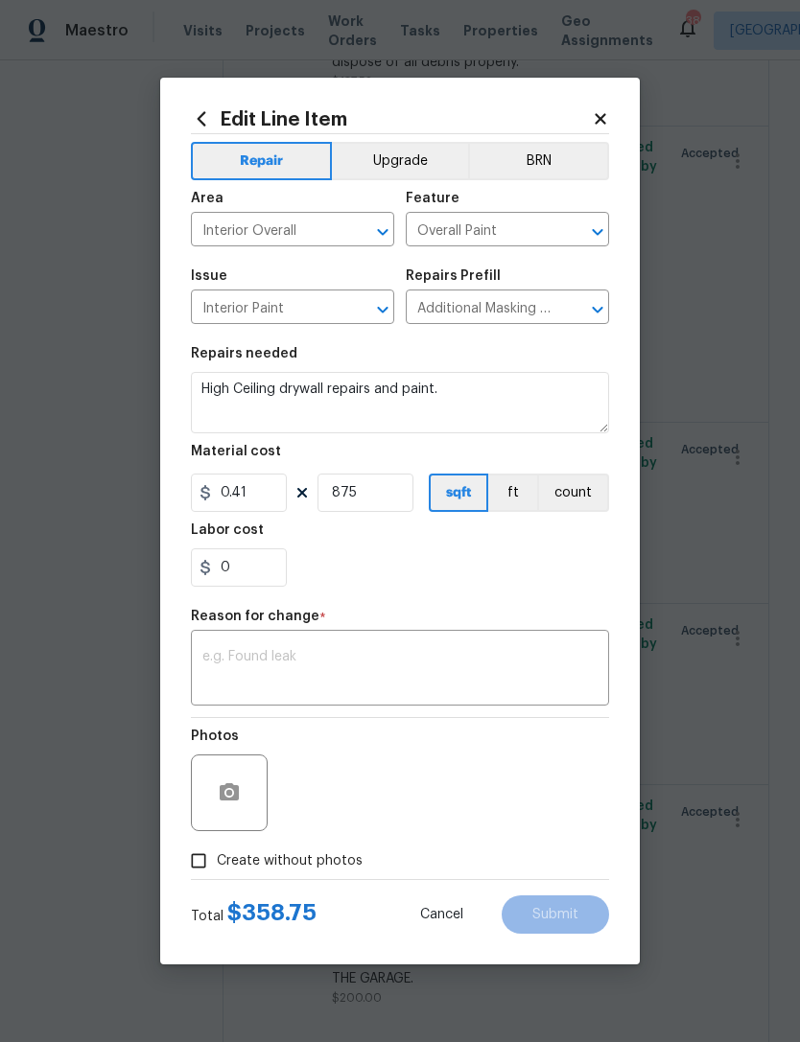
click at [395, 577] on div "0" at bounding box center [400, 567] width 418 height 38
click at [379, 501] on input "875" at bounding box center [365, 493] width 96 height 38
click at [476, 571] on div "0" at bounding box center [400, 567] width 418 height 38
click at [367, 493] on input "90" at bounding box center [365, 493] width 96 height 38
click at [466, 584] on div "0" at bounding box center [400, 567] width 418 height 38
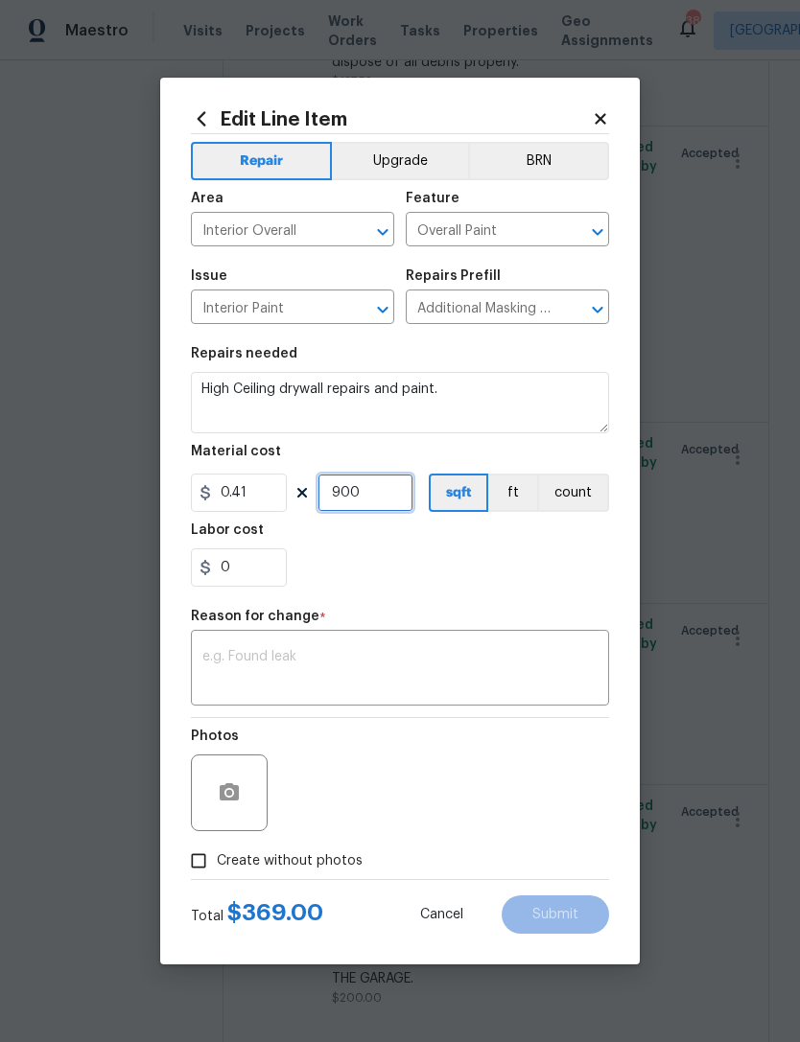
click at [393, 503] on input "900" at bounding box center [365, 493] width 96 height 38
click at [501, 581] on div "0" at bounding box center [400, 567] width 418 height 38
click at [384, 502] on input "1000" at bounding box center [365, 493] width 96 height 38
click at [467, 577] on div "0" at bounding box center [400, 567] width 418 height 38
click at [366, 512] on input "950" at bounding box center [365, 493] width 96 height 38
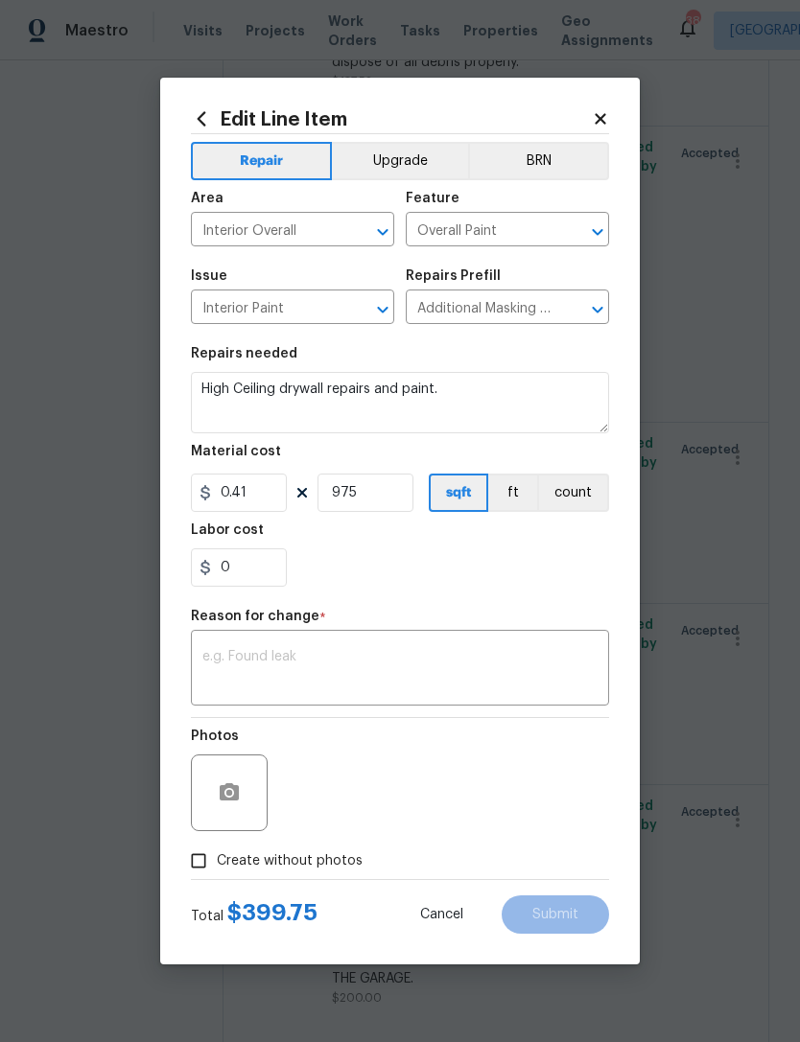
click at [430, 551] on div "0" at bounding box center [400, 567] width 418 height 38
click at [385, 505] on input "975" at bounding box center [365, 493] width 96 height 38
type input "976"
click at [448, 570] on div "0" at bounding box center [400, 567] width 418 height 38
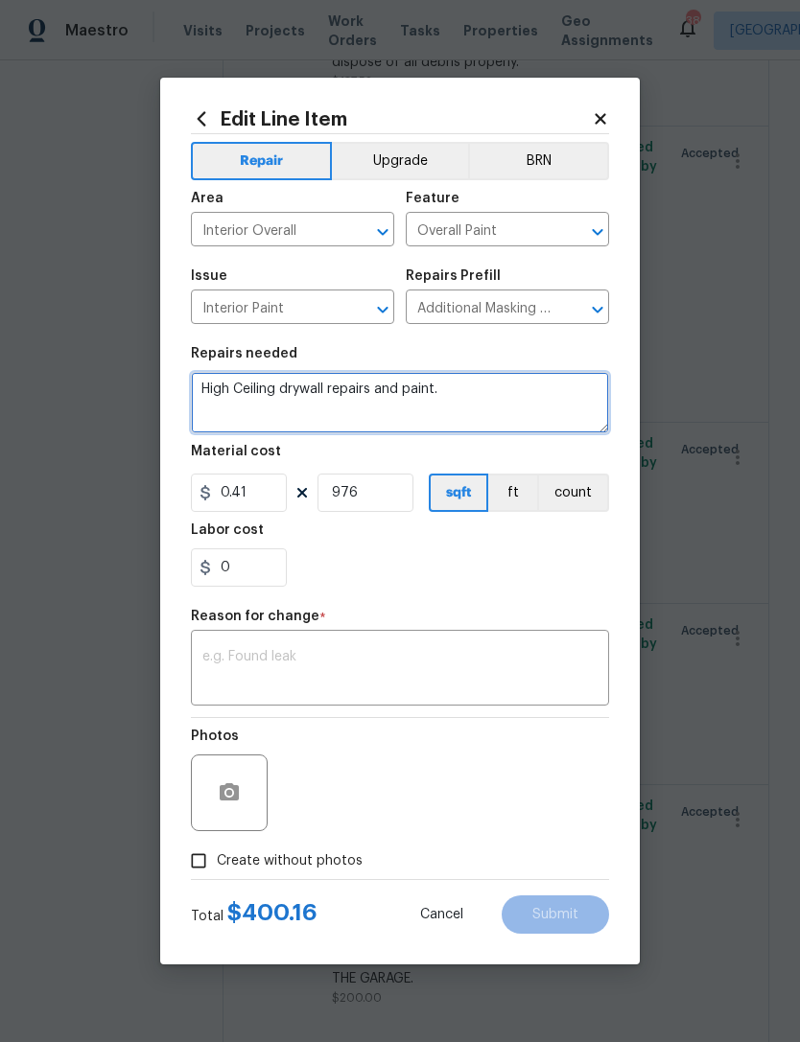
click at [470, 392] on textarea "High Ceiling drywall repairs and paint." at bounding box center [400, 402] width 418 height 61
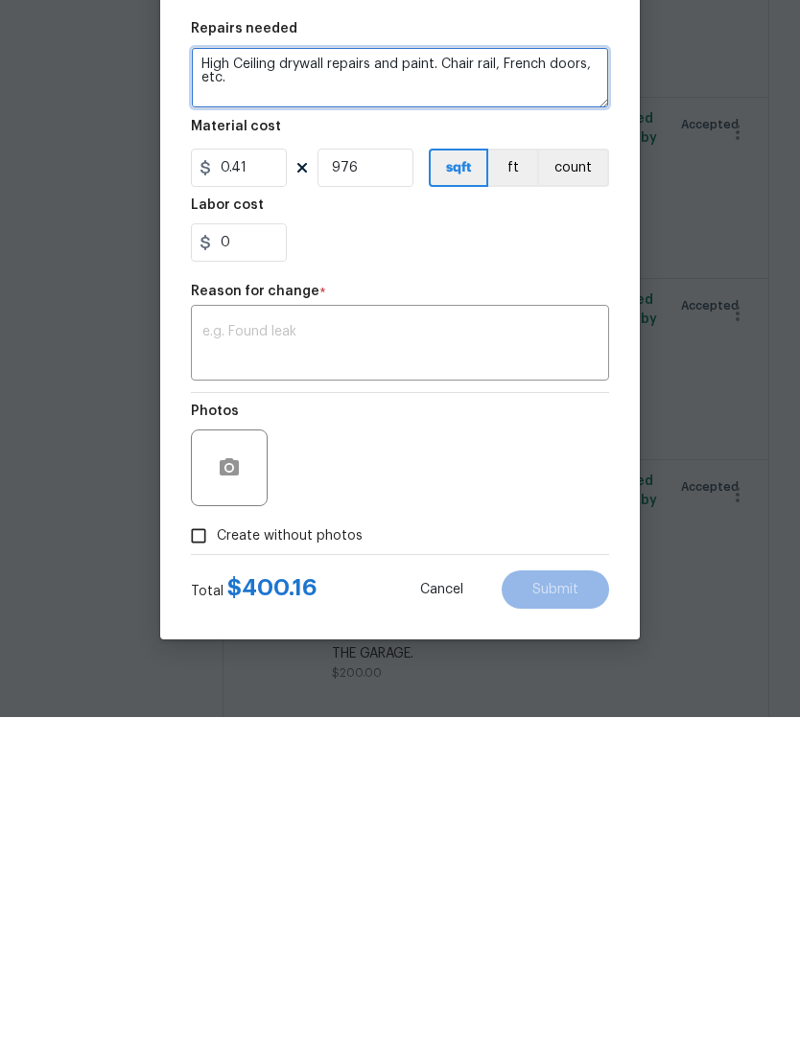
scroll to position [17, 0]
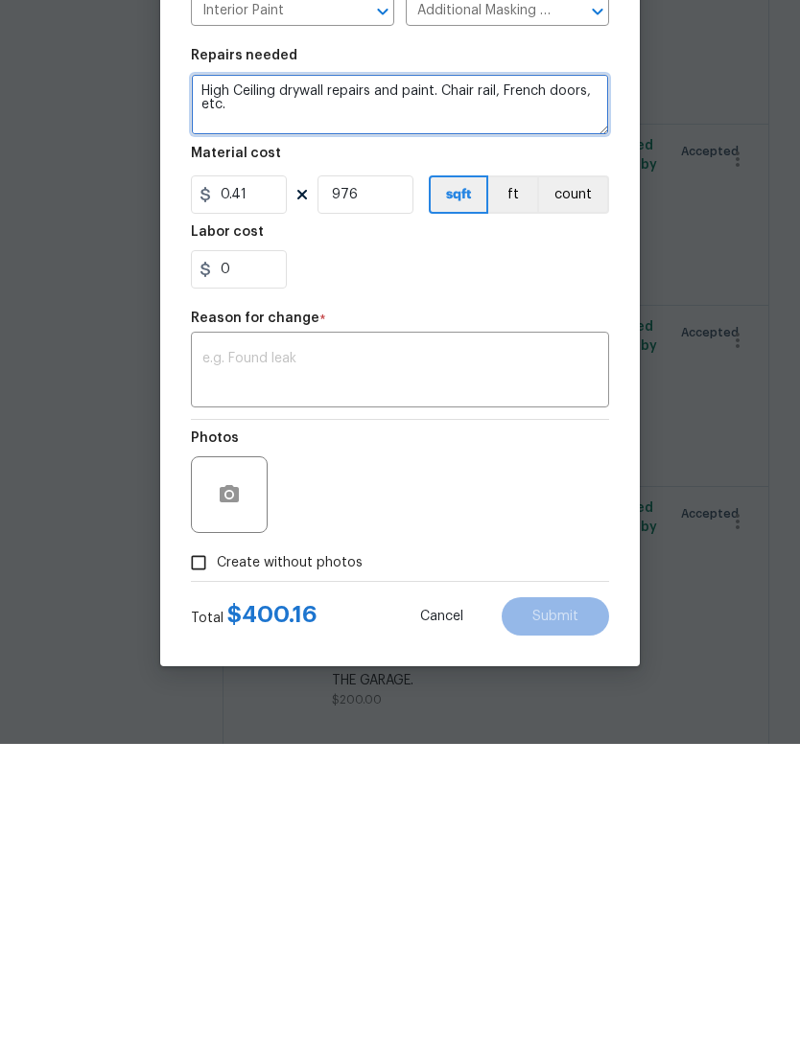
type textarea "High Ceiling drywall repairs and paint. Chair rail, French doors, etc."
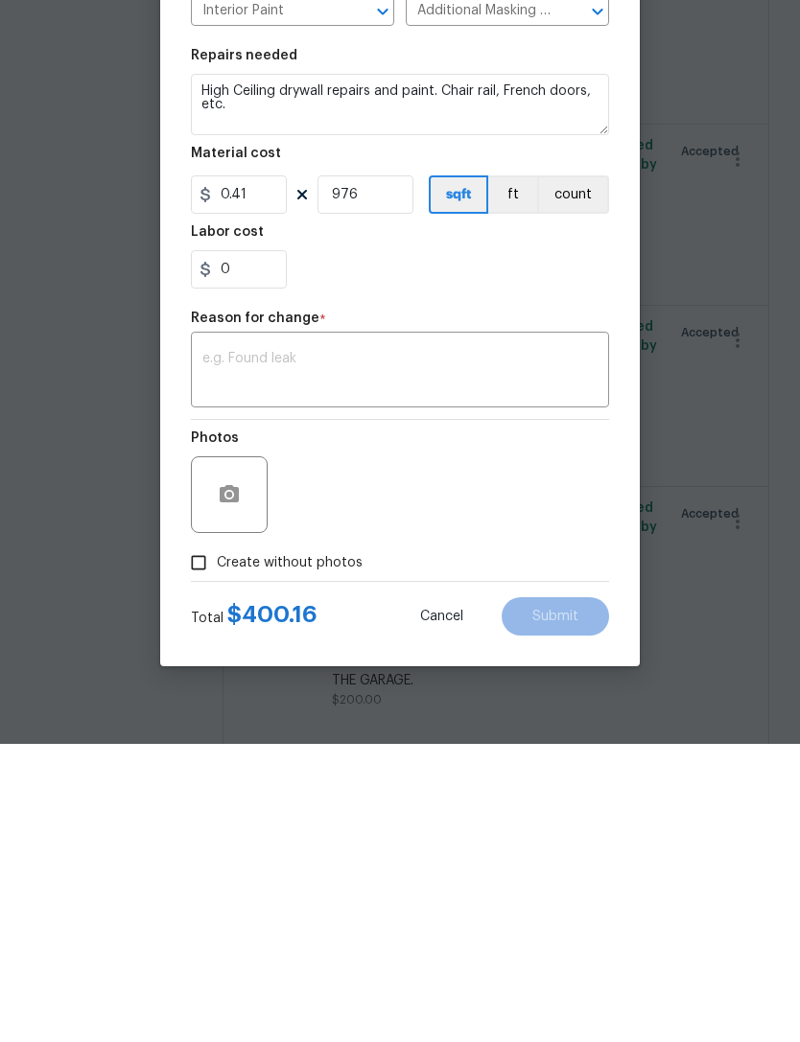
click at [280, 650] on textarea at bounding box center [399, 670] width 395 height 40
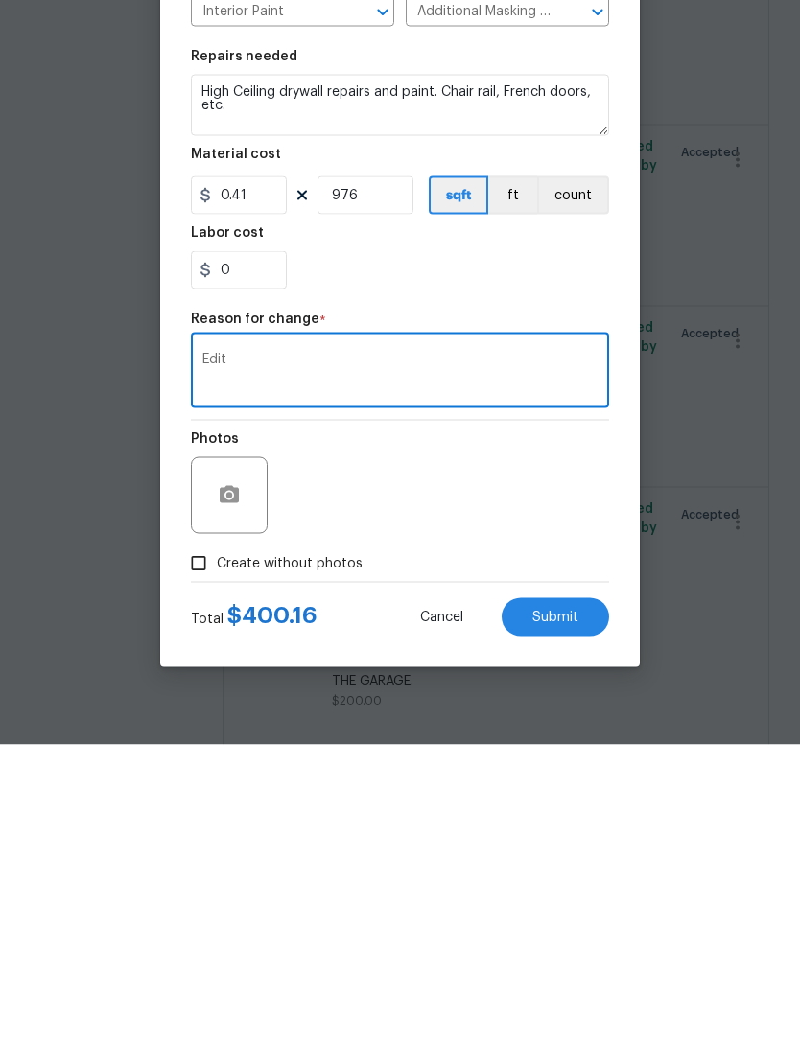
type textarea "Edit"
click at [406, 718] on div "Photos" at bounding box center [400, 780] width 418 height 125
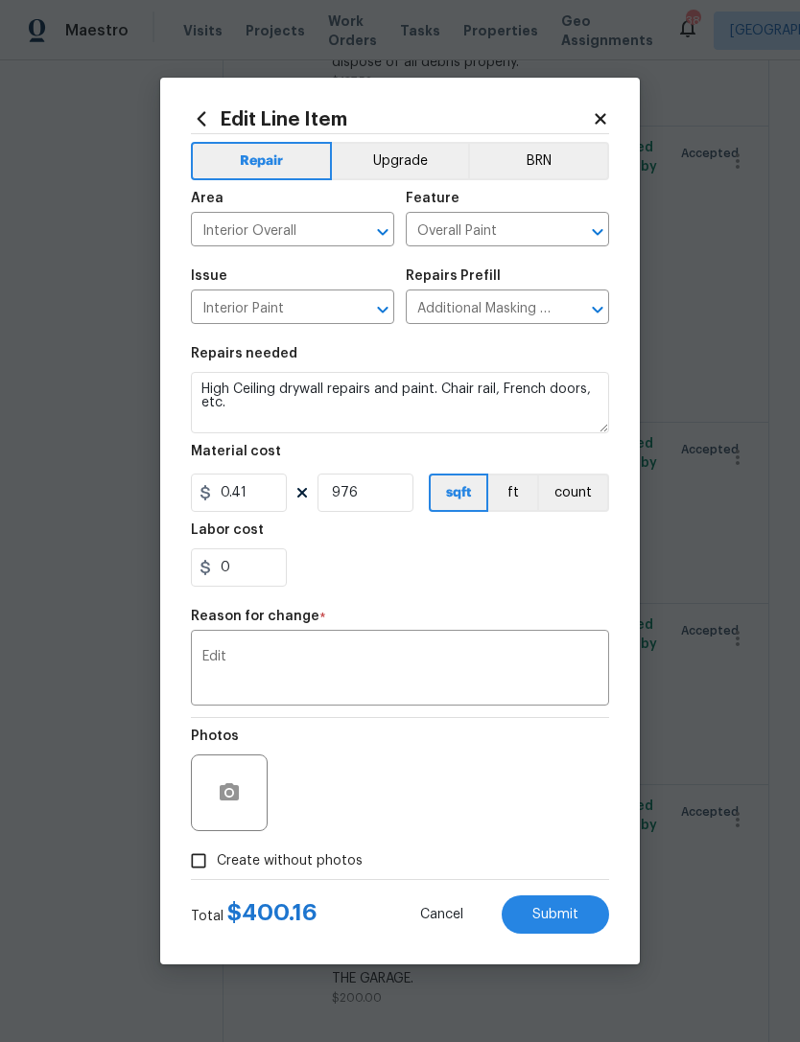
click at [551, 912] on span "Submit" at bounding box center [555, 915] width 46 height 14
type textarea "High Ceiling drywall repairs and paint."
type input "625"
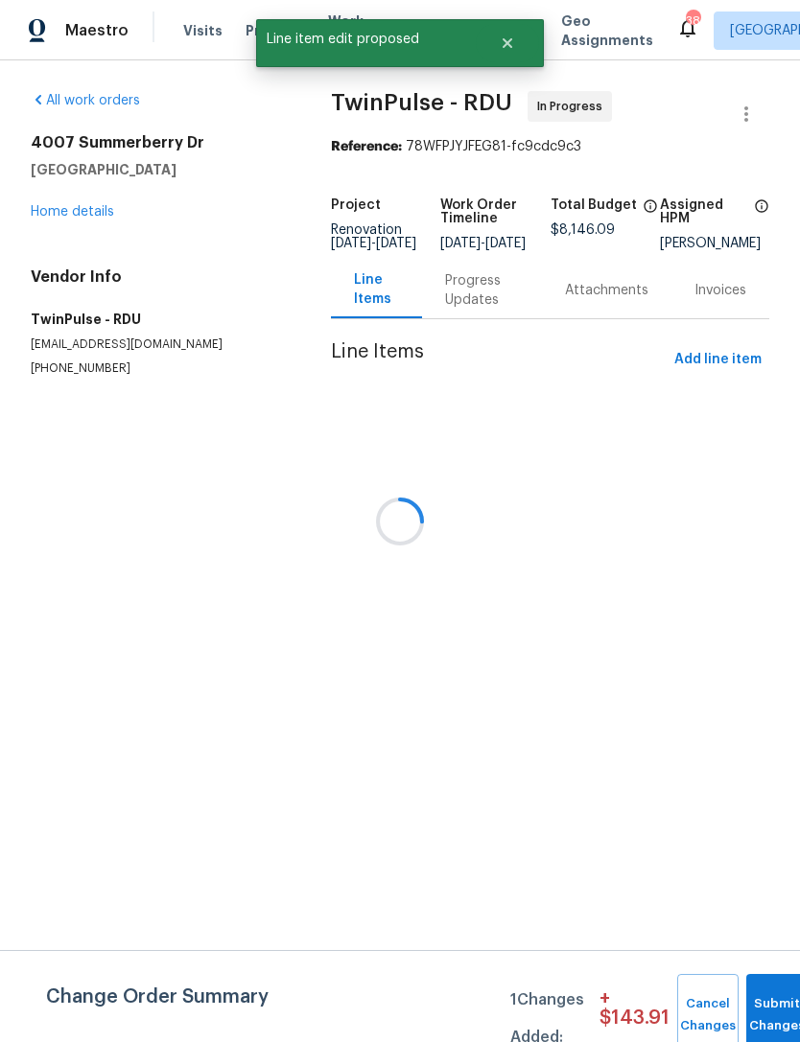
scroll to position [0, 0]
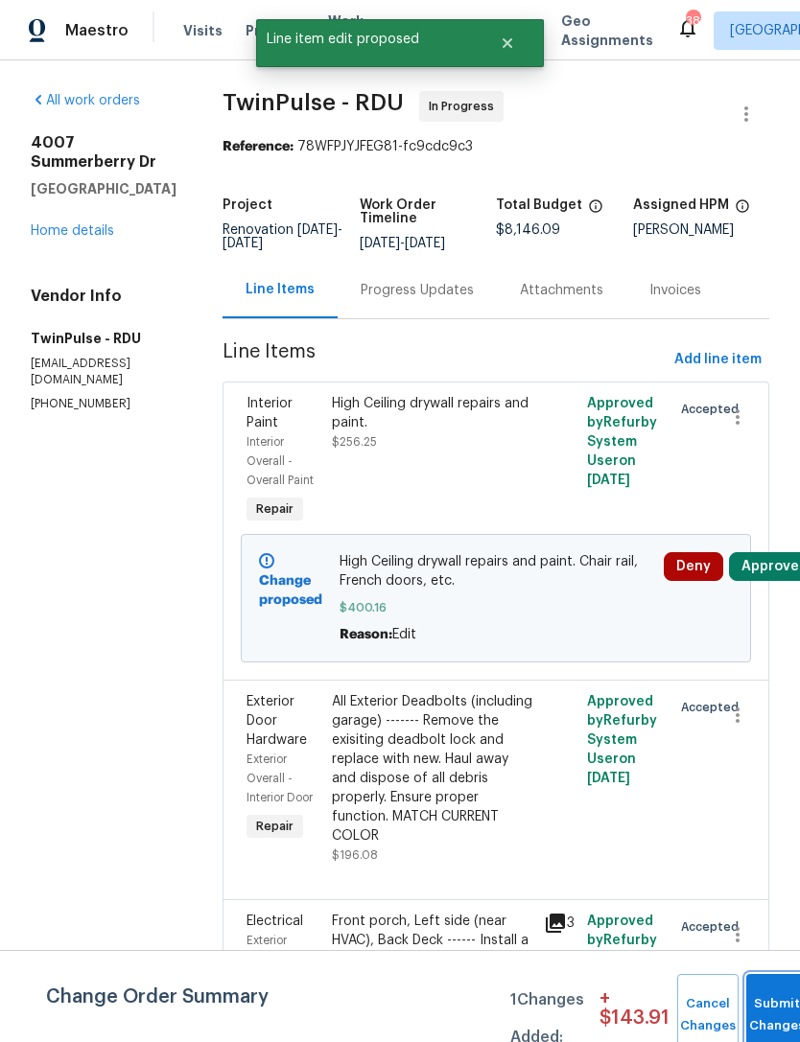
click at [774, 995] on button "Submit Changes" at bounding box center [776, 1015] width 61 height 82
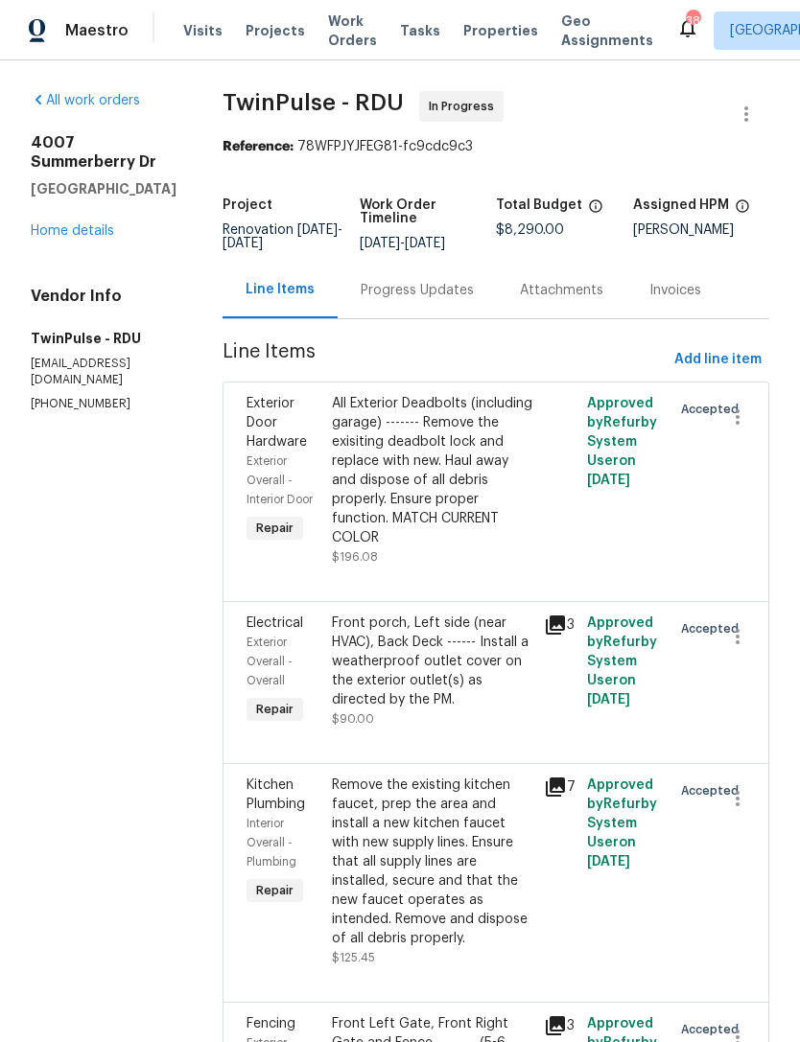
click at [75, 238] on link "Home details" at bounding box center [72, 230] width 83 height 13
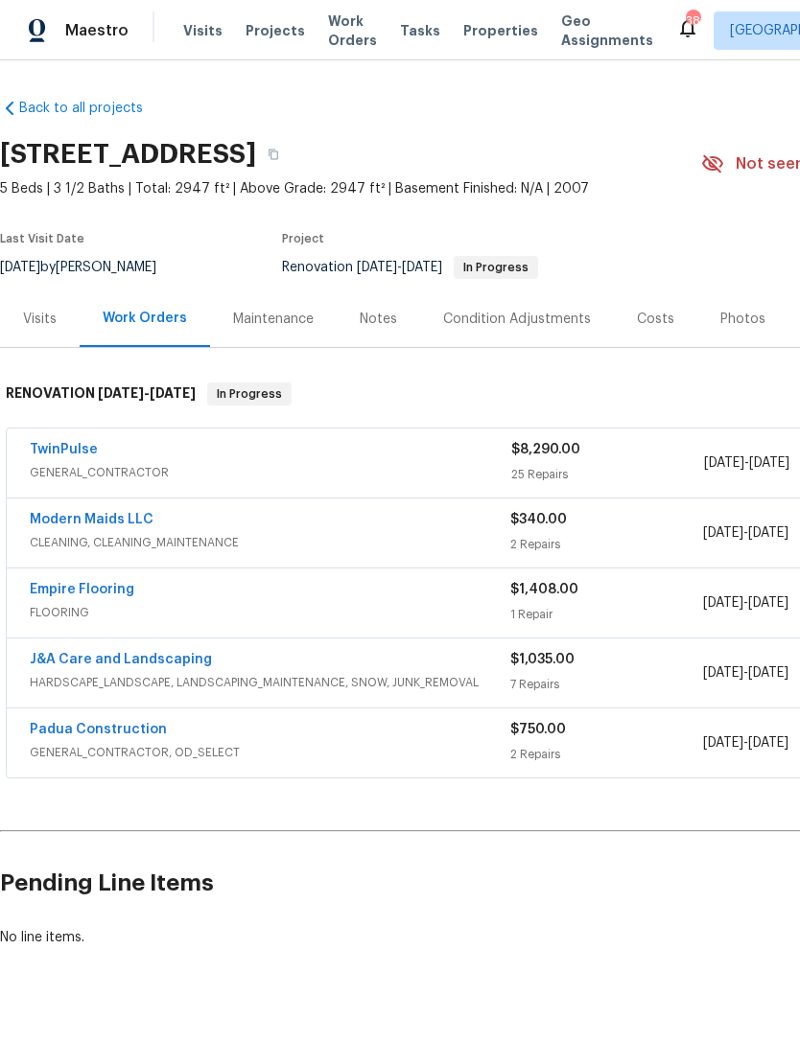
click at [643, 332] on div "Costs" at bounding box center [655, 319] width 83 height 57
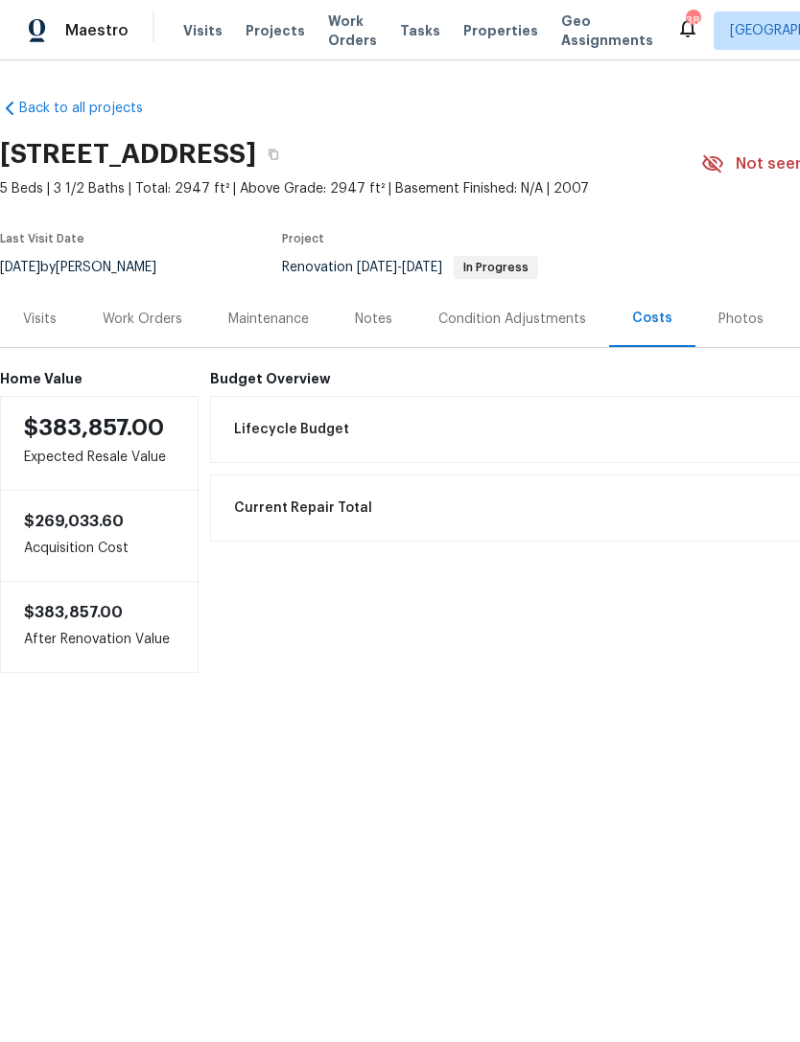
click at [351, 332] on div "Notes" at bounding box center [373, 319] width 83 height 57
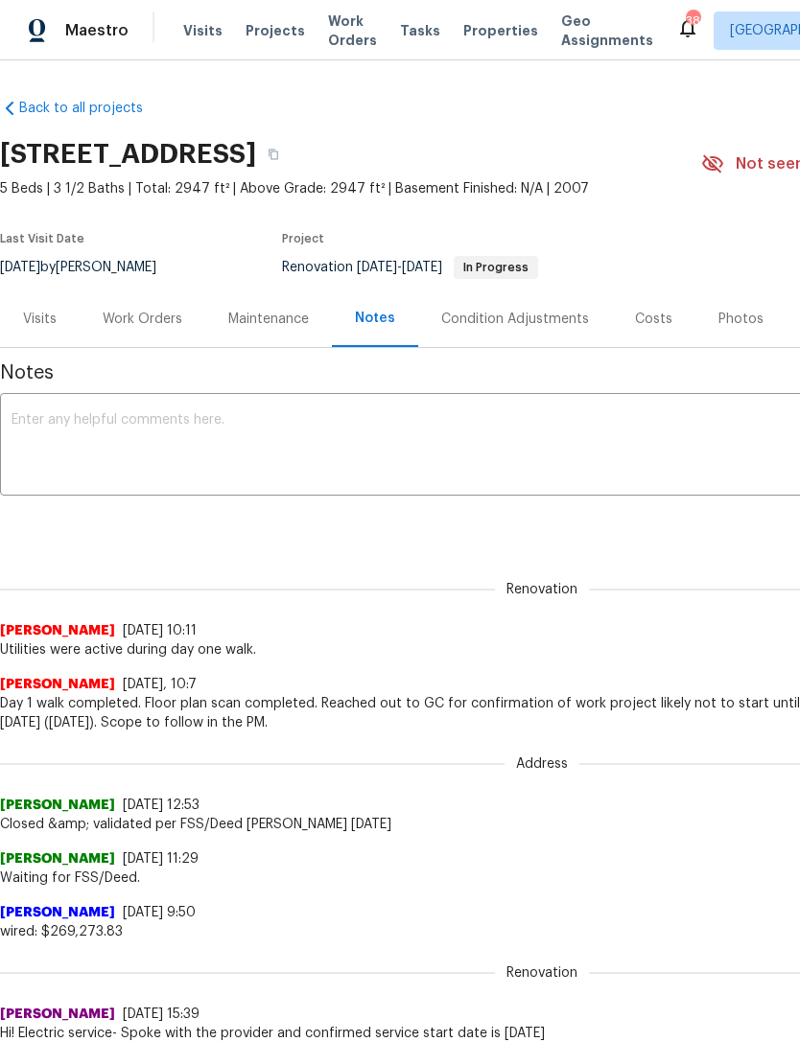
click at [152, 321] on div "Work Orders" at bounding box center [143, 319] width 80 height 19
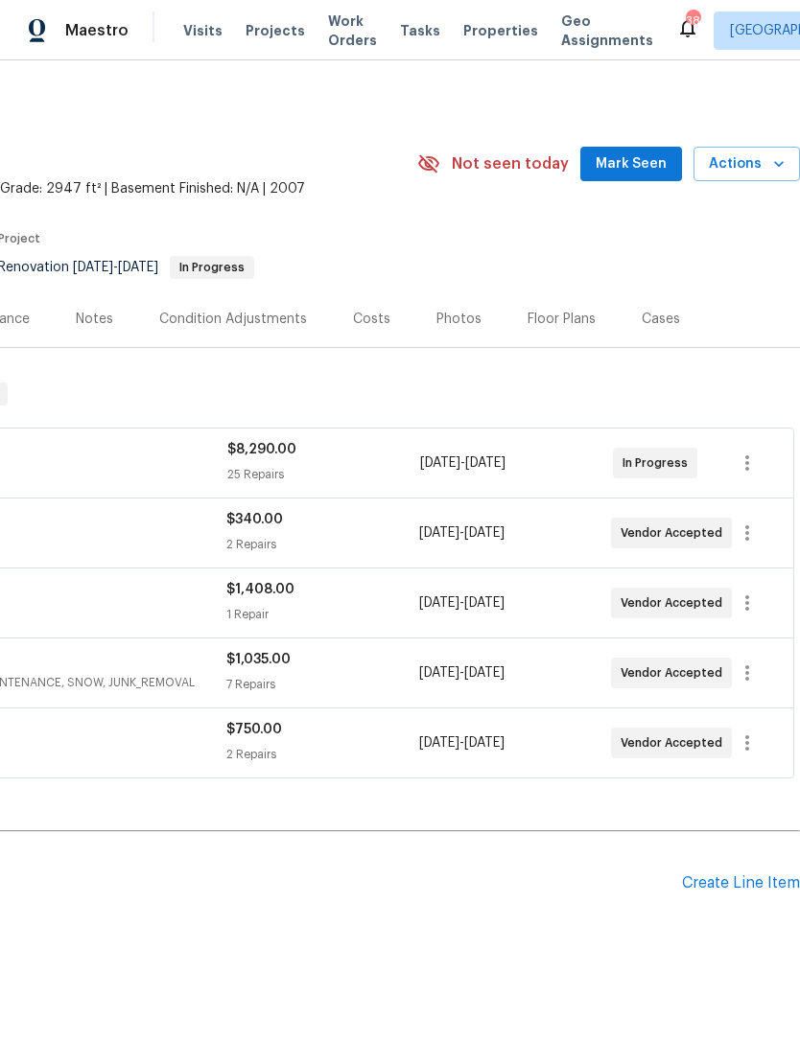
scroll to position [0, 284]
click at [622, 167] on span "Mark Seen" at bounding box center [630, 164] width 71 height 24
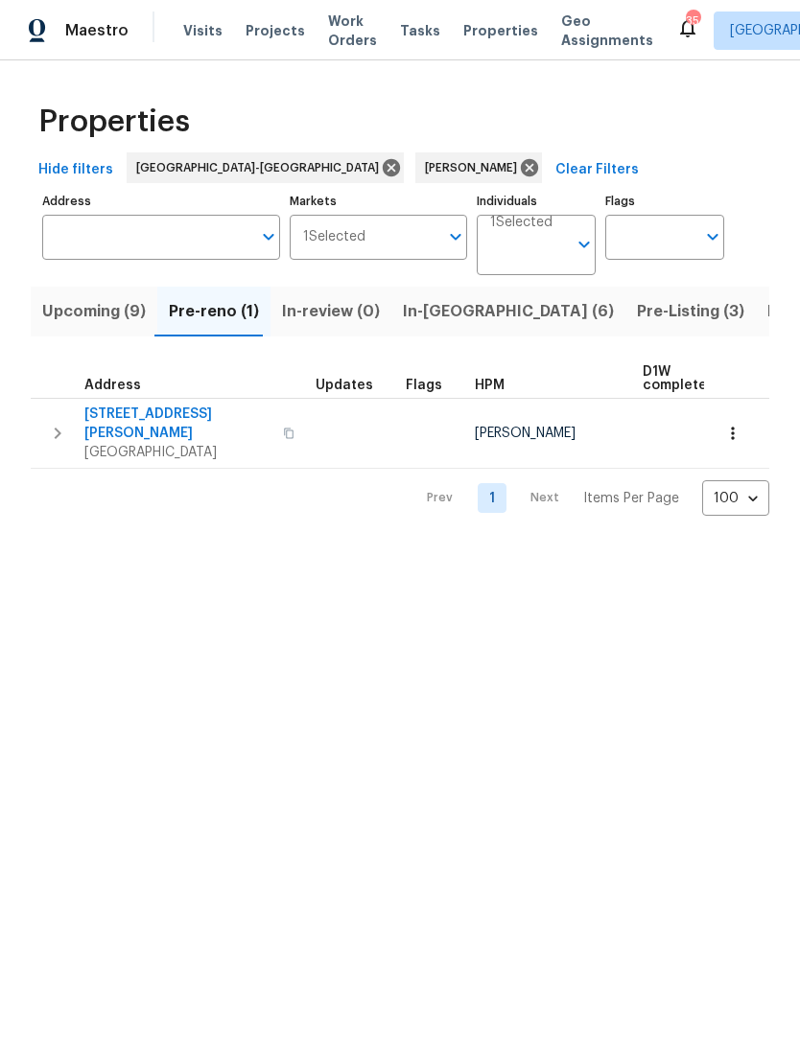
click at [111, 315] on span "Upcoming (9)" at bounding box center [94, 311] width 104 height 27
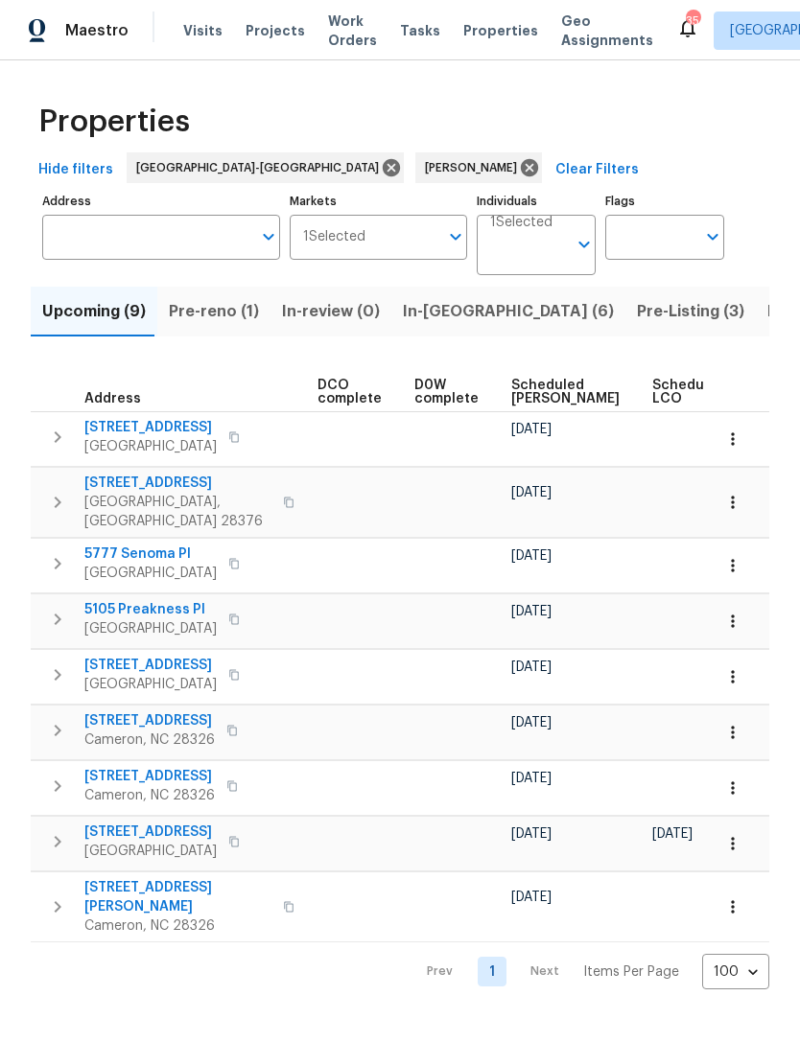
scroll to position [0, 468]
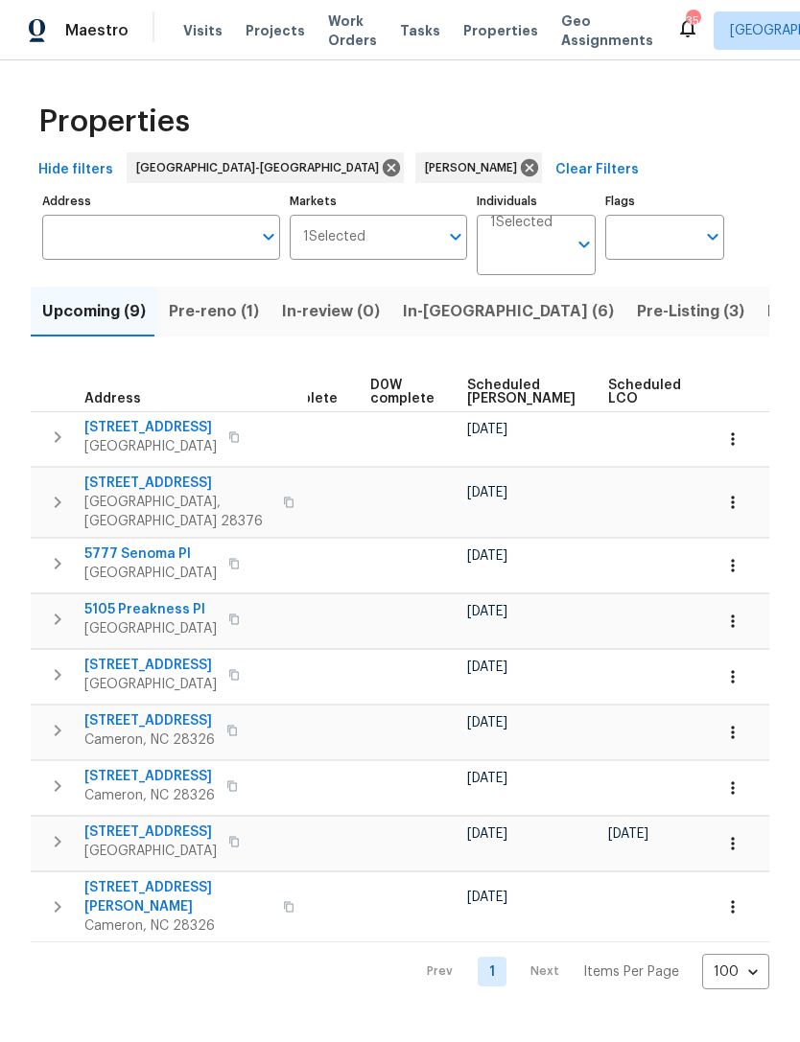
click at [478, 380] on span "Scheduled [PERSON_NAME]" at bounding box center [521, 392] width 108 height 27
